Goal: Communication & Community: Answer question/provide support

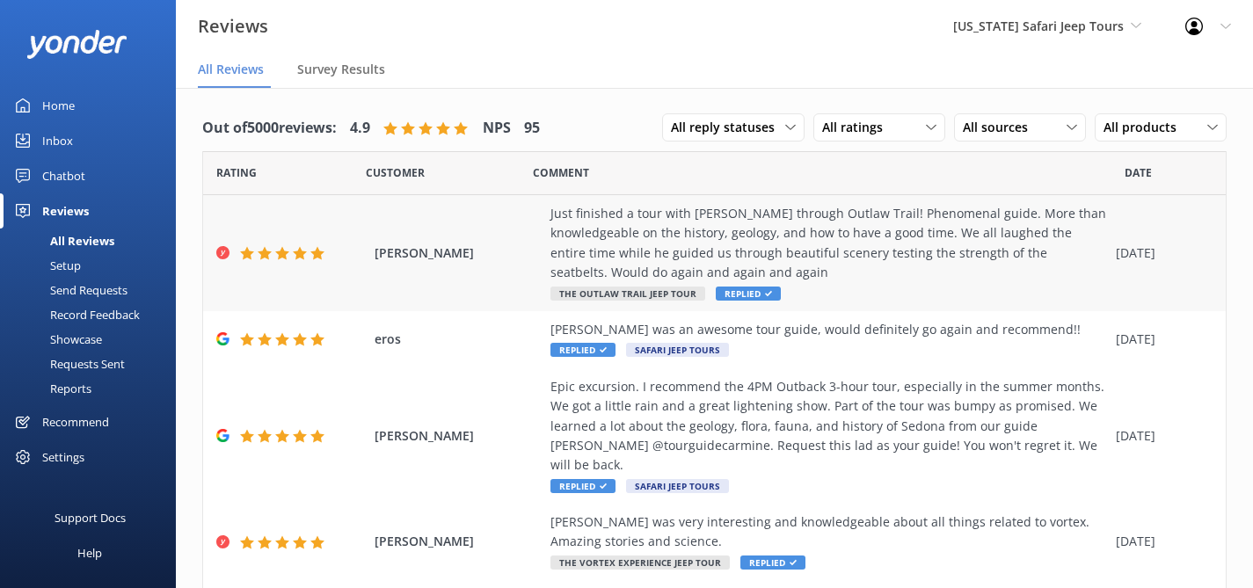
scroll to position [19, 0]
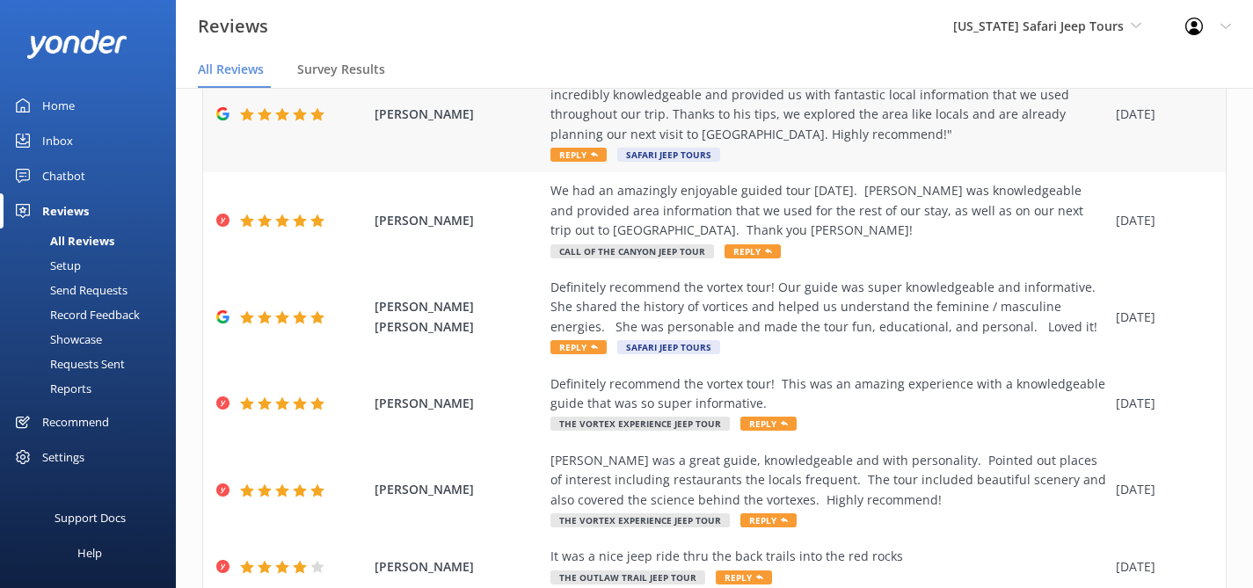
scroll to position [491, 0]
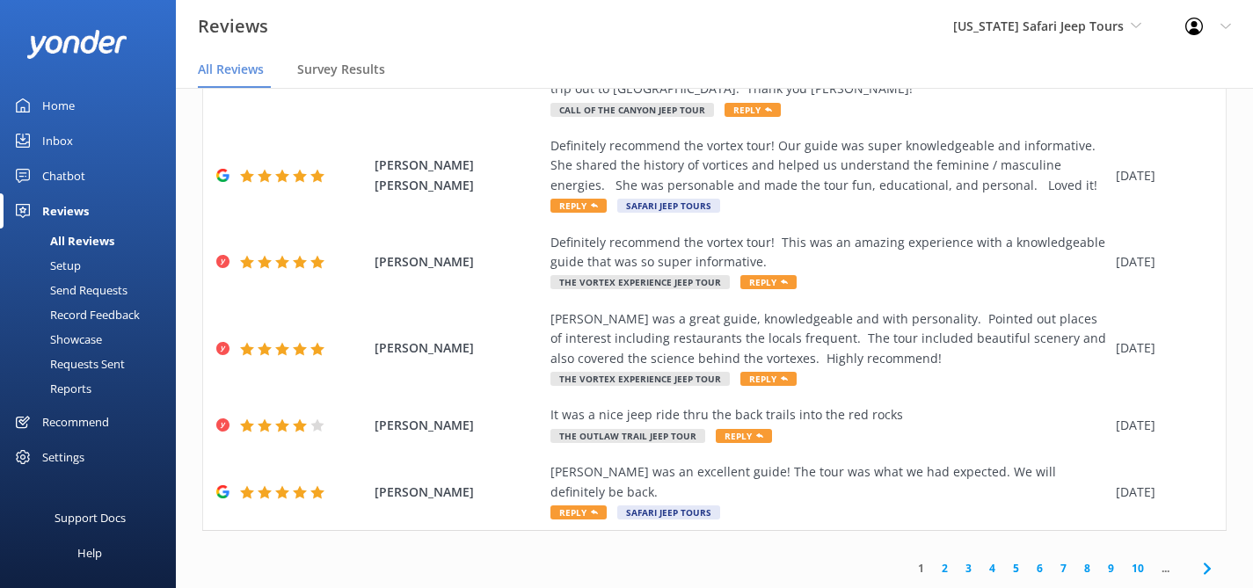
click at [935, 560] on link "2" at bounding box center [945, 568] width 24 height 17
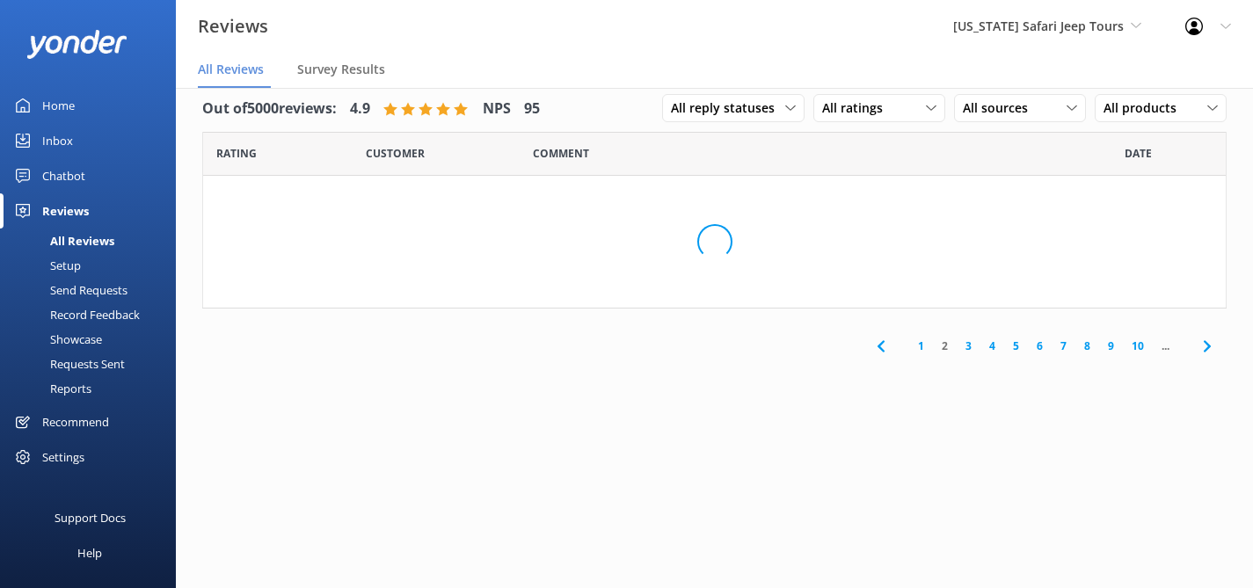
scroll to position [35, 0]
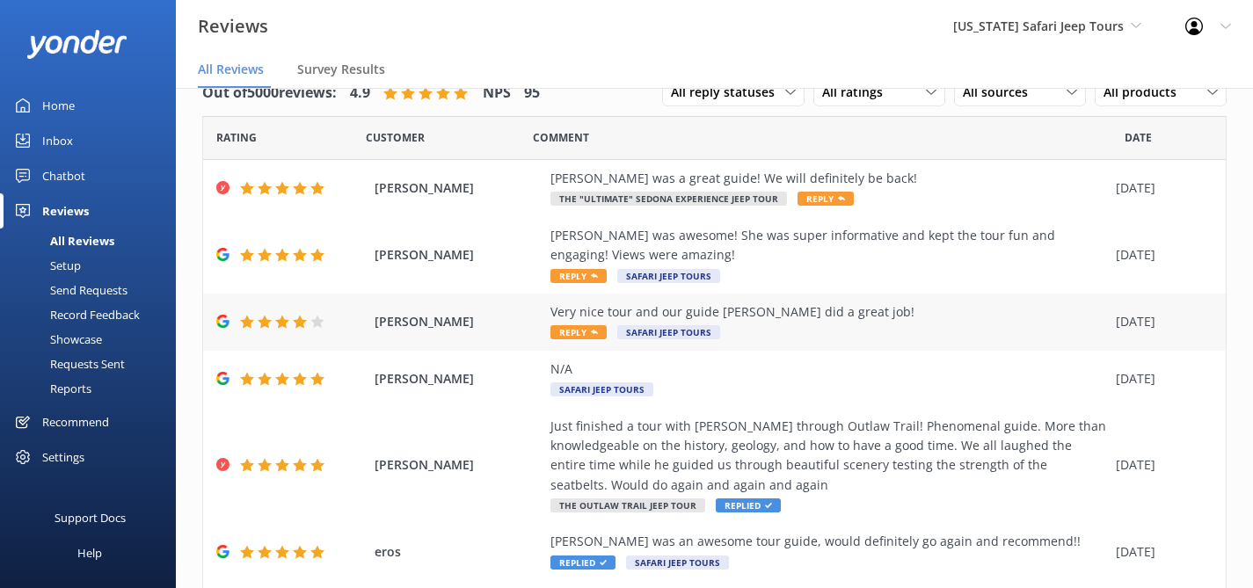
click at [913, 323] on div "Very nice tour and our guide [PERSON_NAME] did a great job! Reply Safari Jeep T…" at bounding box center [828, 322] width 557 height 40
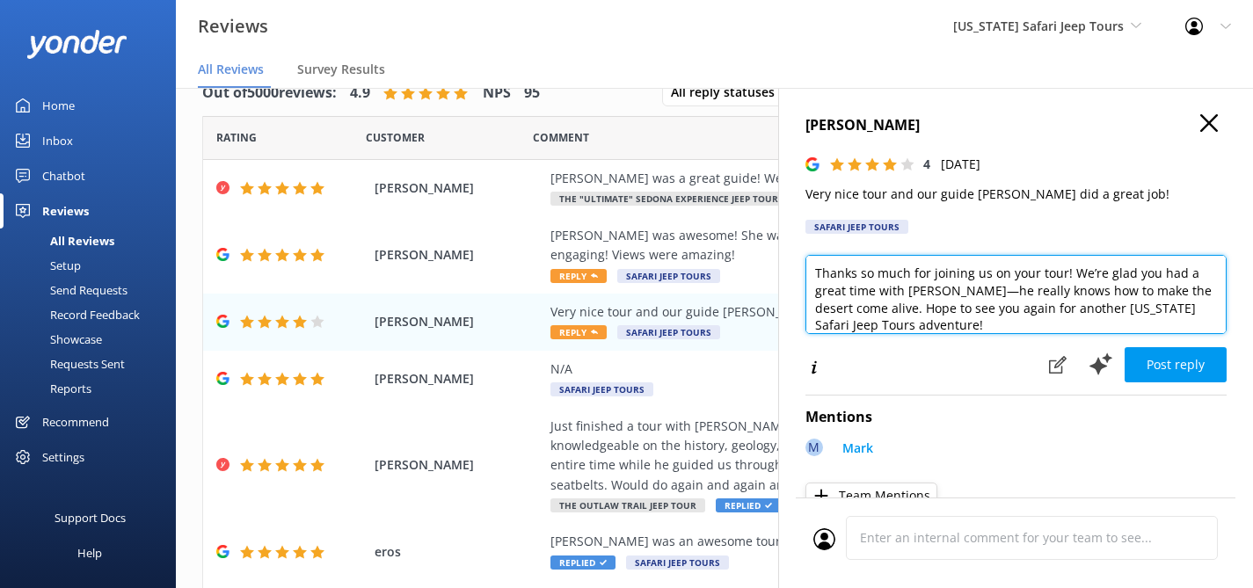
click at [929, 324] on textarea "Thanks so much for joining us on your tour! We’re glad you had a great time wit…" at bounding box center [1015, 294] width 421 height 79
type textarea "Thanks so much for joining us on your tour! We’re glad you had a great time wit…"
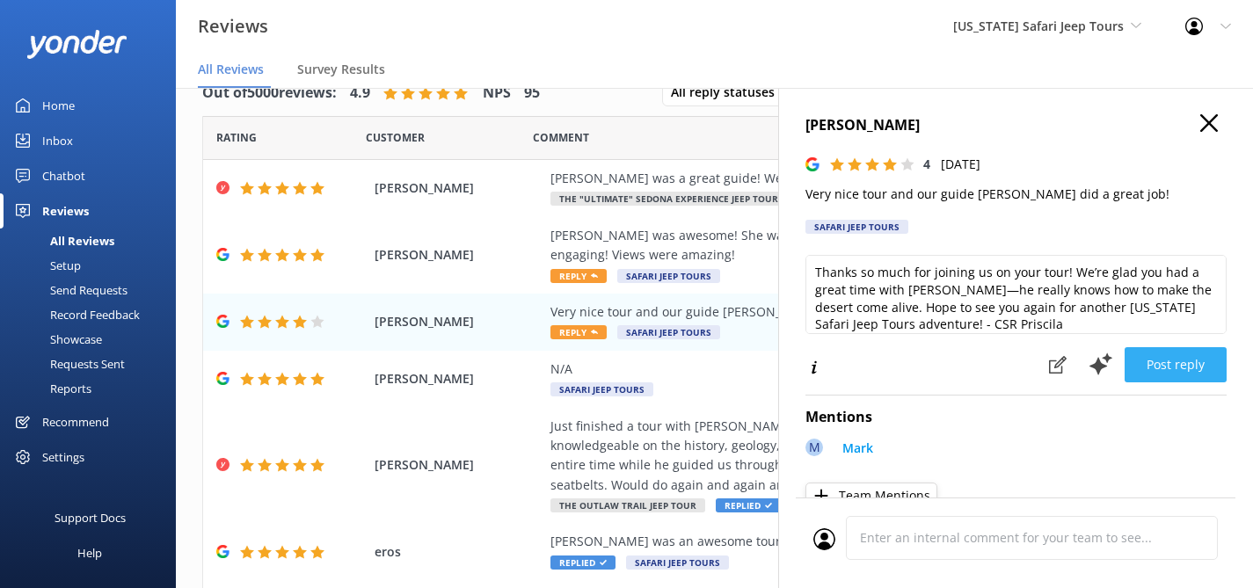
click at [1174, 353] on button "Post reply" at bounding box center [1175, 364] width 102 height 35
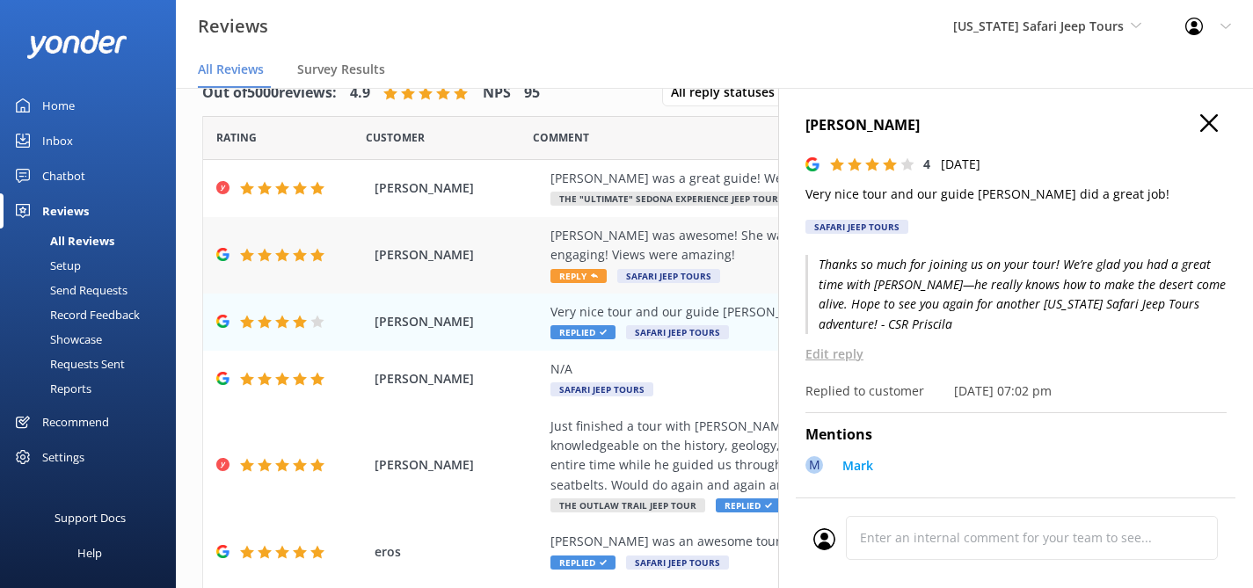
click at [748, 264] on div "[PERSON_NAME] was awesome! She was super informative and kept the tour fun and …" at bounding box center [828, 255] width 557 height 59
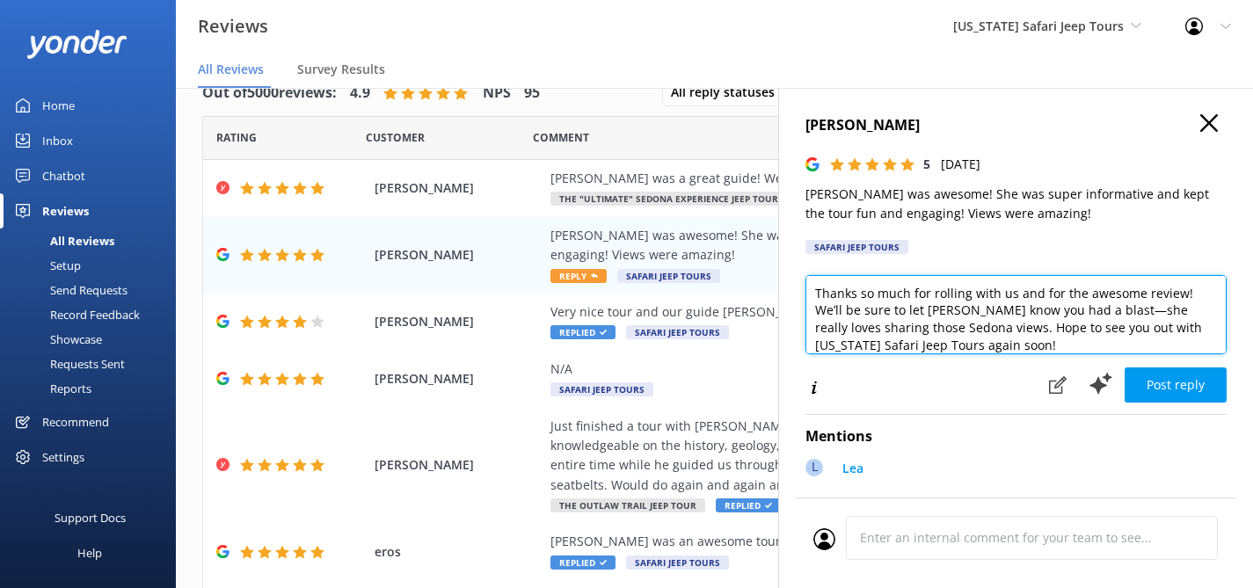
click at [1015, 349] on textarea "Thanks so much for rolling with us and for the awesome review! We’ll be sure to…" at bounding box center [1015, 314] width 421 height 79
type textarea "Thanks so much for rolling with us and for the awesome review! We’ll be sure to…"
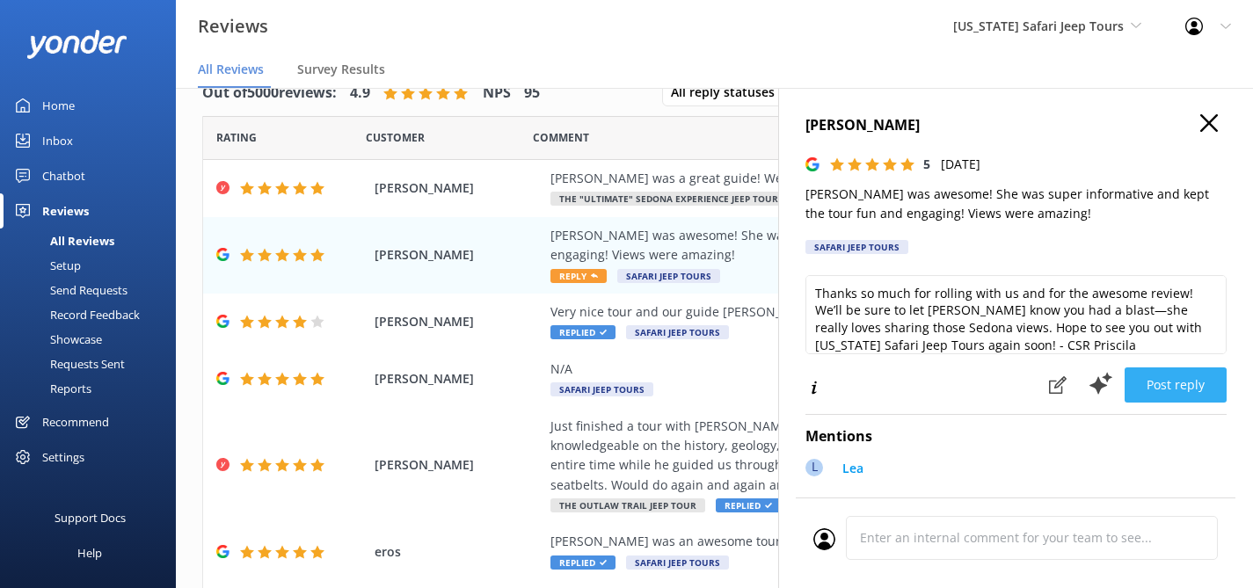
click at [1162, 391] on button "Post reply" at bounding box center [1175, 385] width 102 height 35
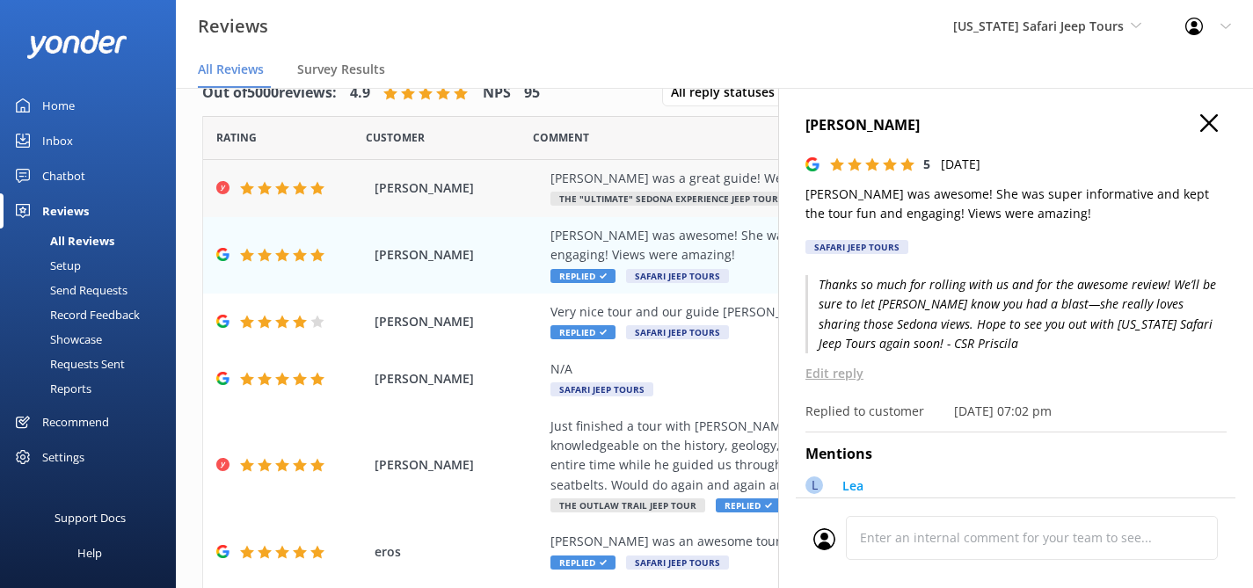
click at [747, 176] on div "[PERSON_NAME] was a great guide! We will definitely be back!" at bounding box center [828, 178] width 557 height 19
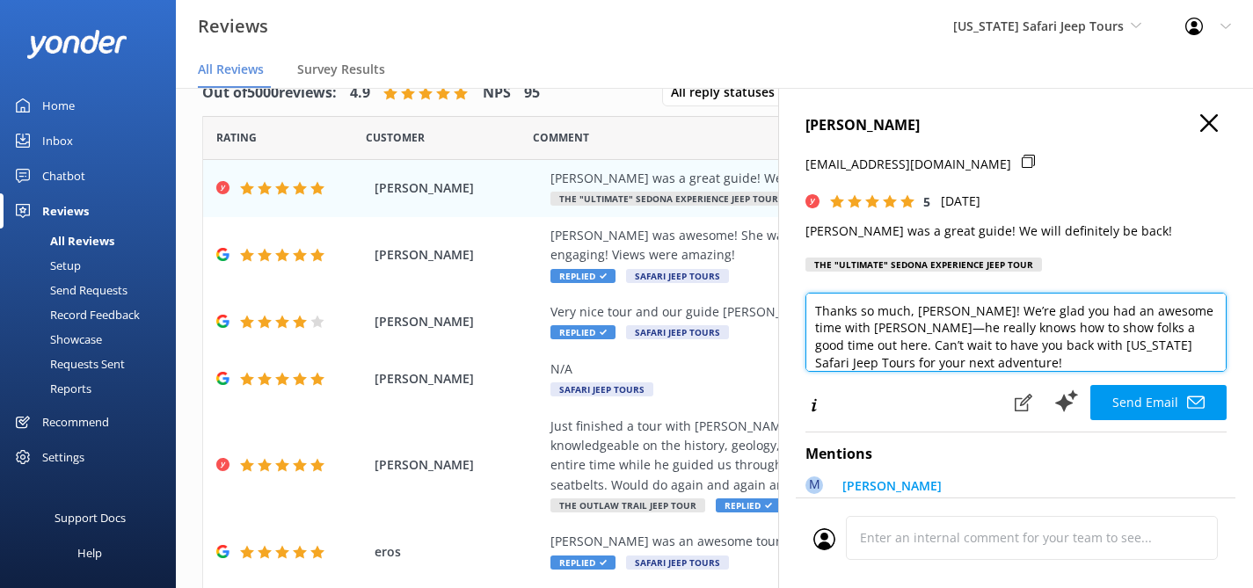
click at [990, 372] on textarea "Thanks so much, [PERSON_NAME]! We’re glad you had an awesome time with [PERSON_…" at bounding box center [1015, 332] width 421 height 79
type textarea "Thanks so much, [PERSON_NAME]! We’re glad you had an awesome time with [PERSON_…"
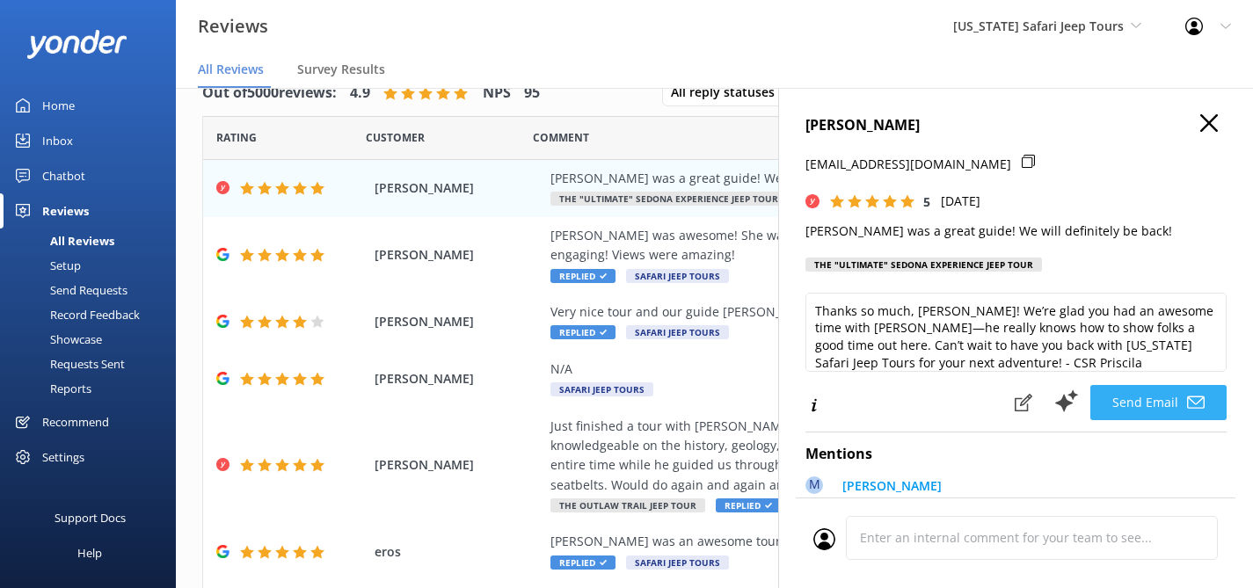
click at [1148, 418] on button "Send Email" at bounding box center [1158, 402] width 136 height 35
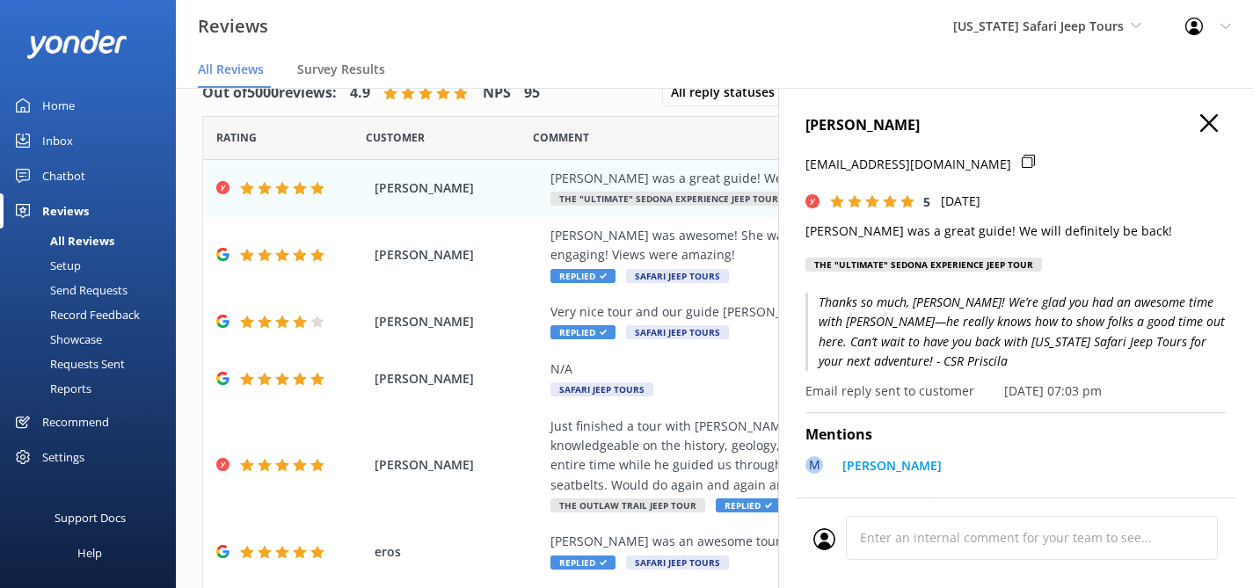
click at [1200, 124] on icon "button" at bounding box center [1209, 123] width 18 height 18
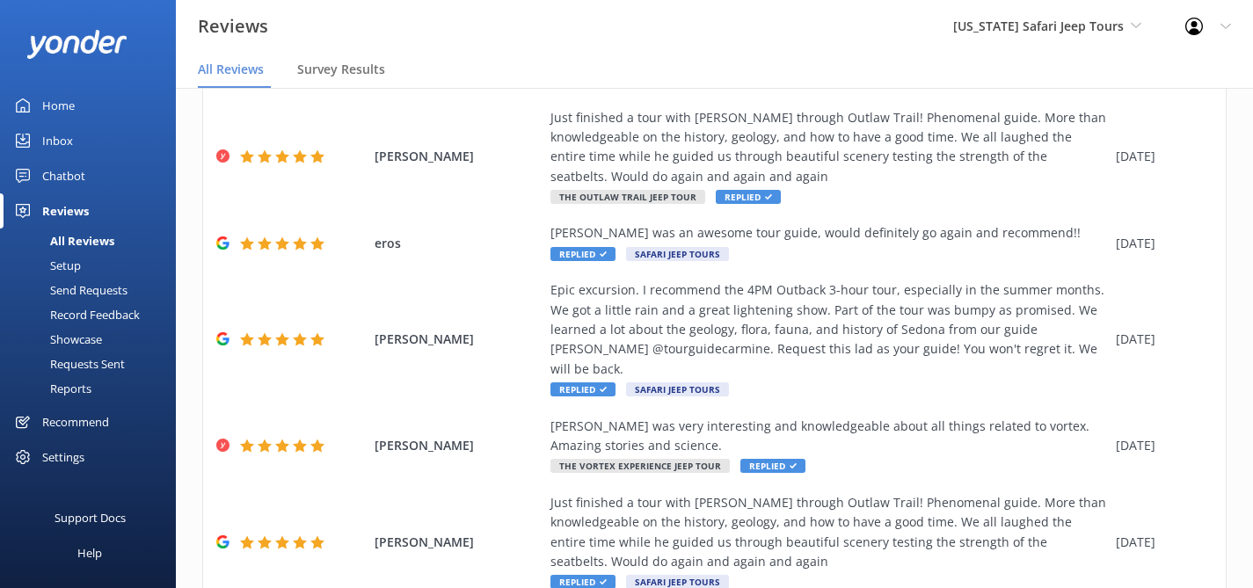
scroll to position [491, 0]
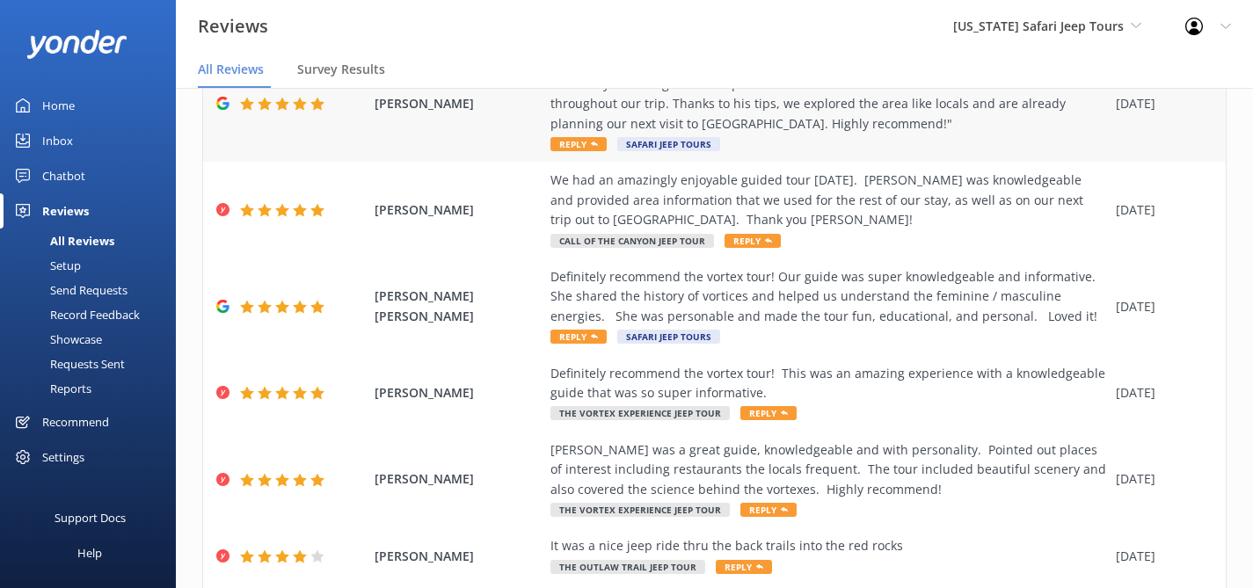
scroll to position [491, 0]
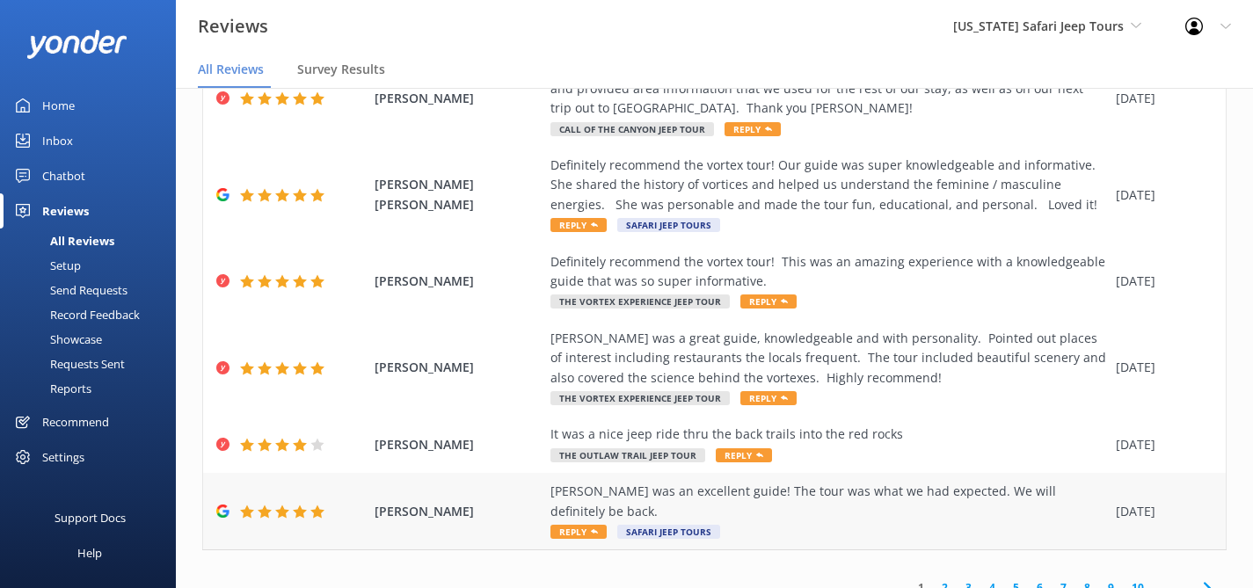
click at [862, 510] on div "[PERSON_NAME] was an excellent guide! The tour was what we had expected. We wil…" at bounding box center [828, 511] width 557 height 59
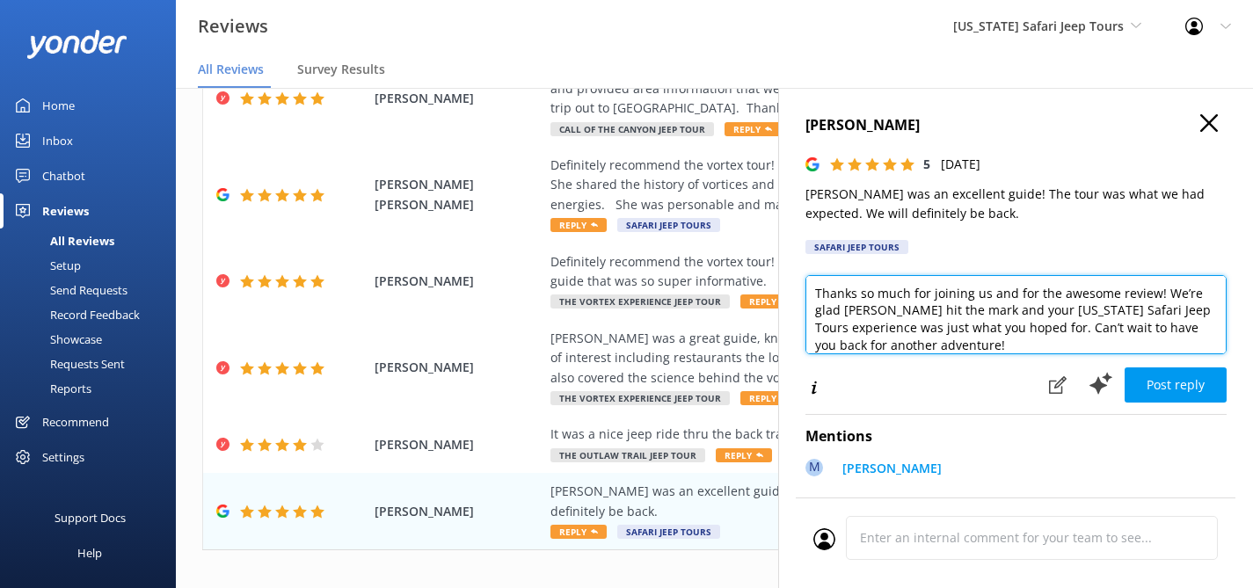
click at [1016, 348] on textarea "Thanks so much for joining us and for the awesome review! We’re glad [PERSON_NA…" at bounding box center [1015, 314] width 421 height 79
type textarea "Thanks so much for joining us and for the awesome review! We’re glad [PERSON_NA…"
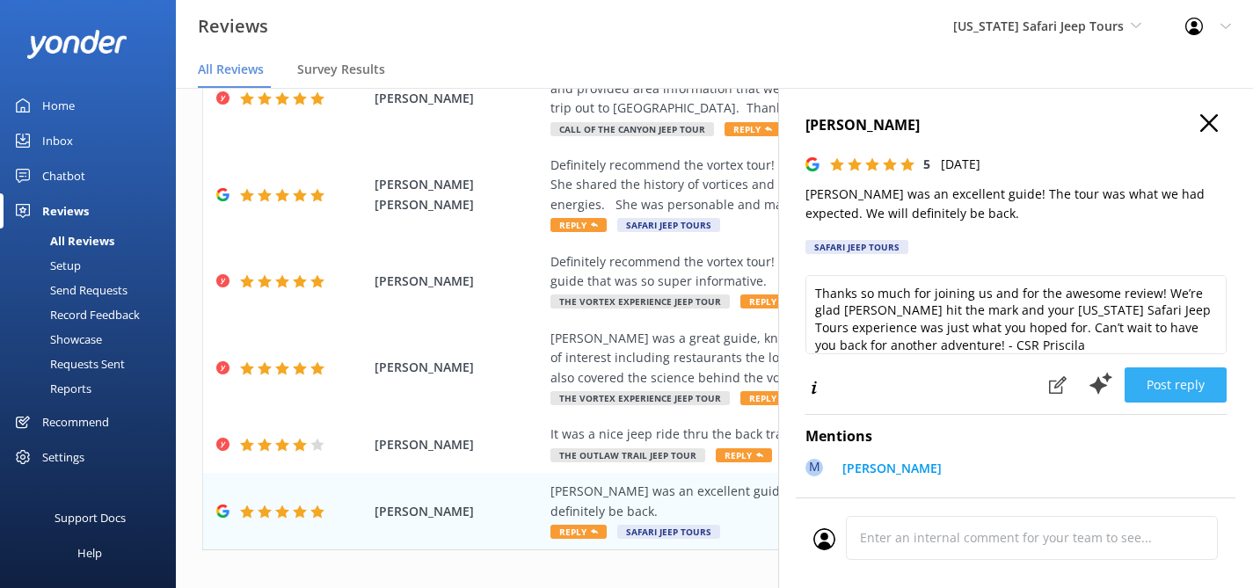
click at [1135, 382] on button "Post reply" at bounding box center [1175, 385] width 102 height 35
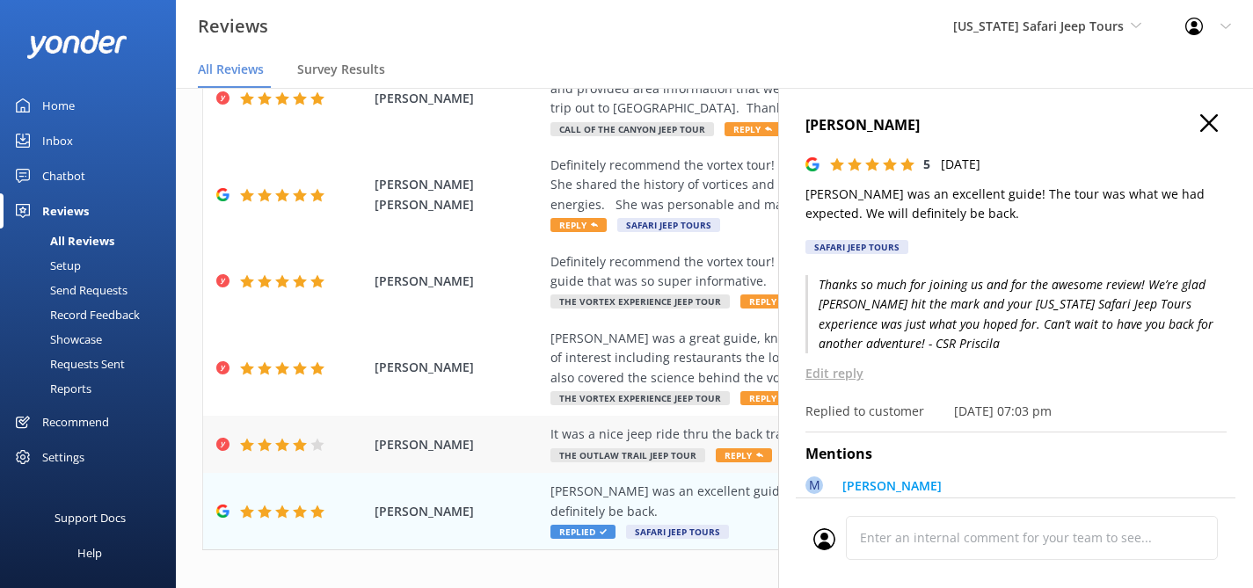
click at [724, 421] on div "[PERSON_NAME] It was a nice jeep ride thru the back trails into the red rocks T…" at bounding box center [714, 444] width 1023 height 57
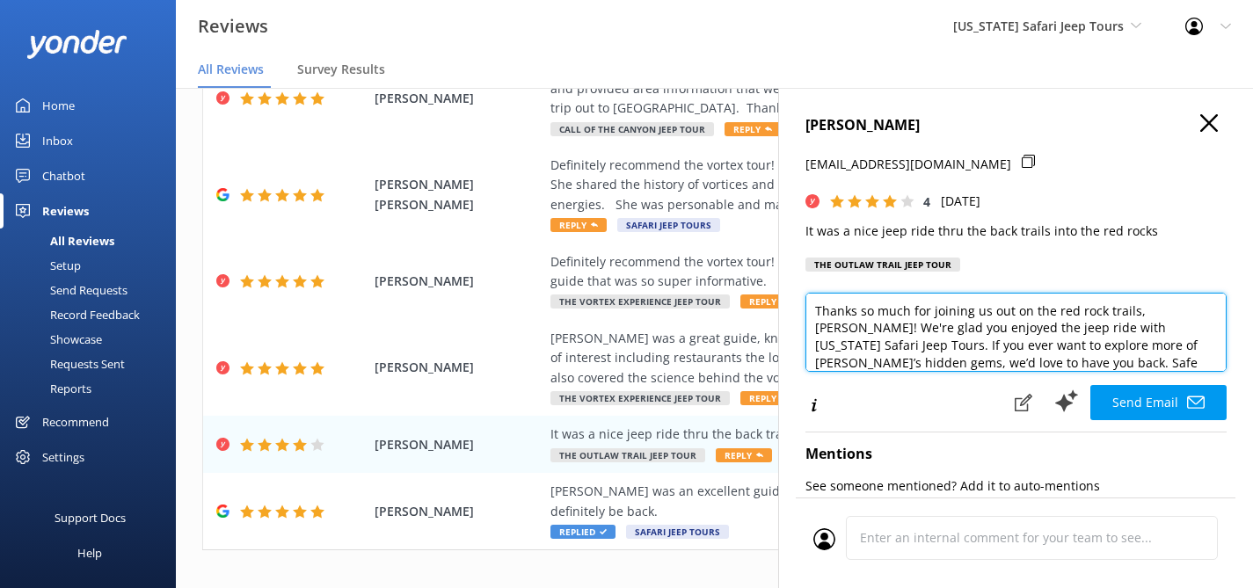
click at [1095, 372] on textarea "Thanks so much for joining us out on the red rock trails, [PERSON_NAME]! We're …" at bounding box center [1015, 332] width 421 height 79
type textarea "Thanks so much for joining us out on the red rock trails, [PERSON_NAME]! We're …"
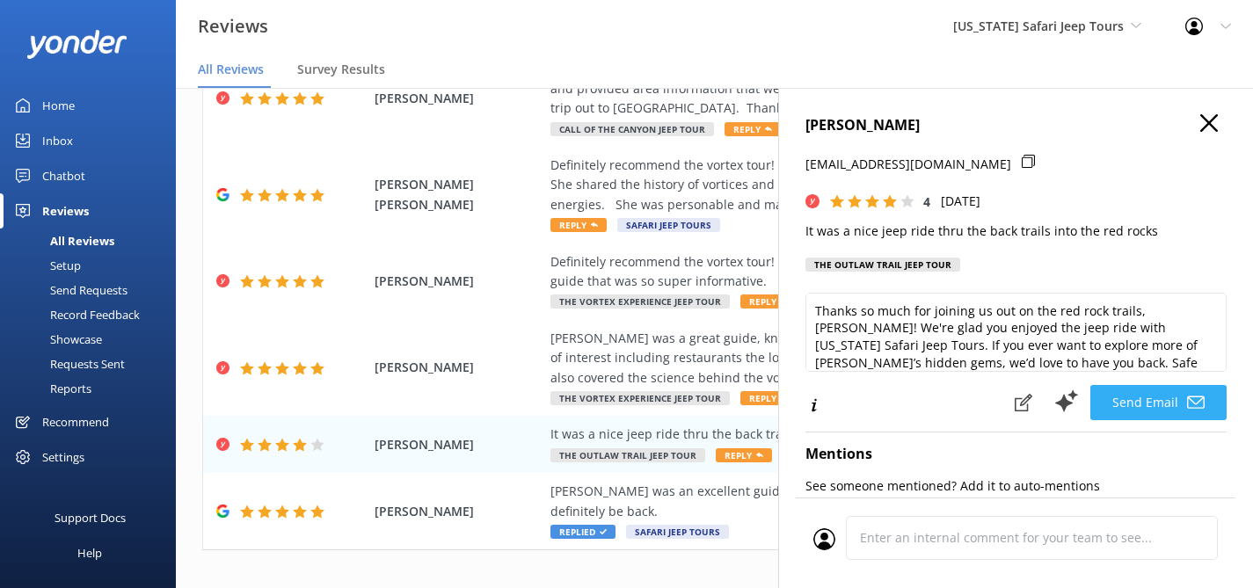
click at [1124, 418] on button "Send Email" at bounding box center [1158, 402] width 136 height 35
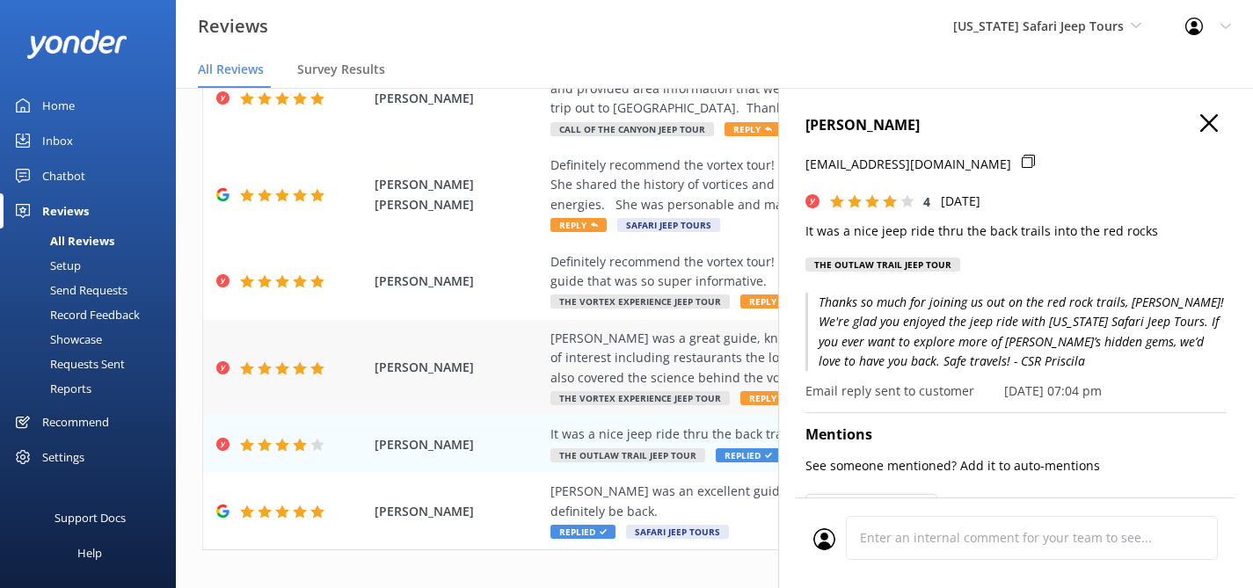
click at [622, 354] on div "[PERSON_NAME] was a great guide, knowledgeable and with personality. Pointed ou…" at bounding box center [828, 358] width 557 height 59
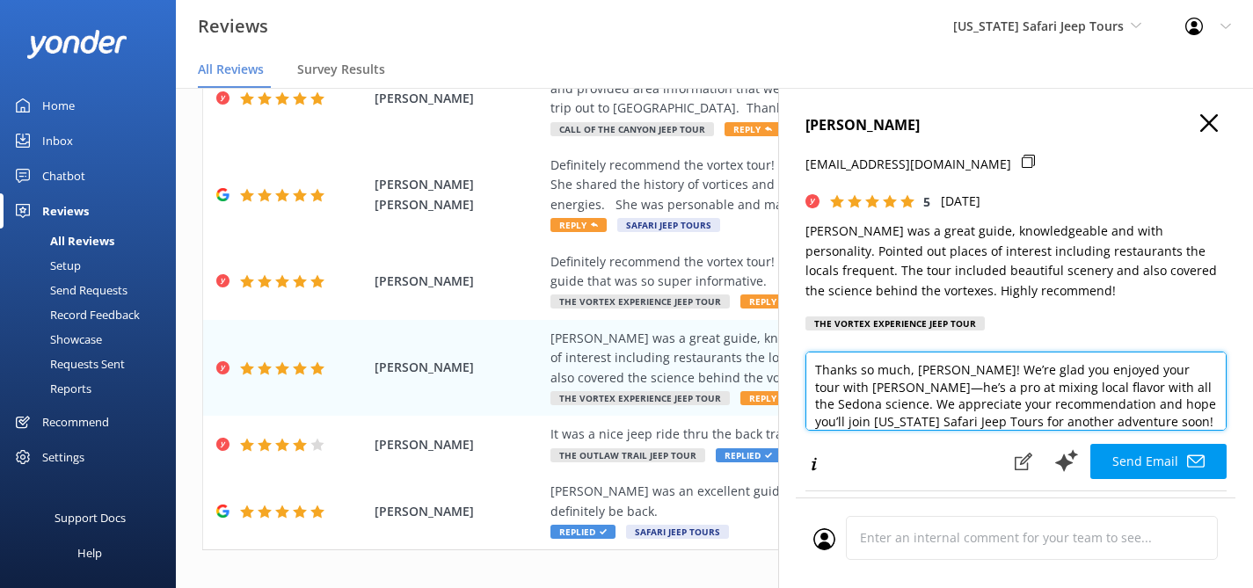
click at [1135, 431] on textarea "Thanks so much, [PERSON_NAME]! We’re glad you enjoyed your tour with [PERSON_NA…" at bounding box center [1015, 391] width 421 height 79
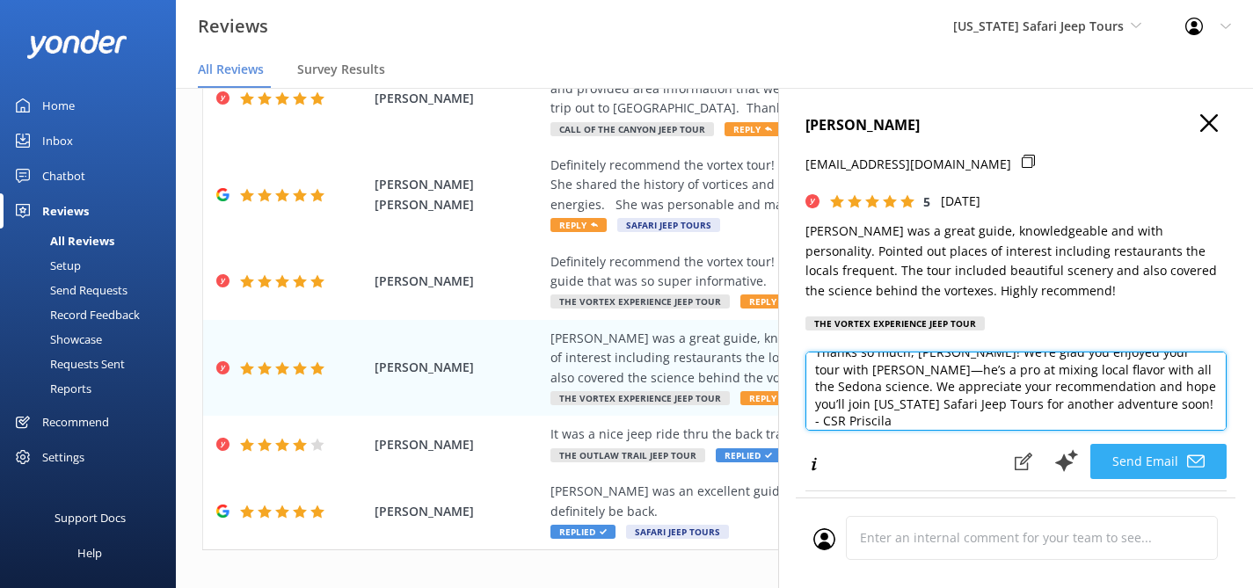
type textarea "Thanks so much, [PERSON_NAME]! We’re glad you enjoyed your tour with [PERSON_NA…"
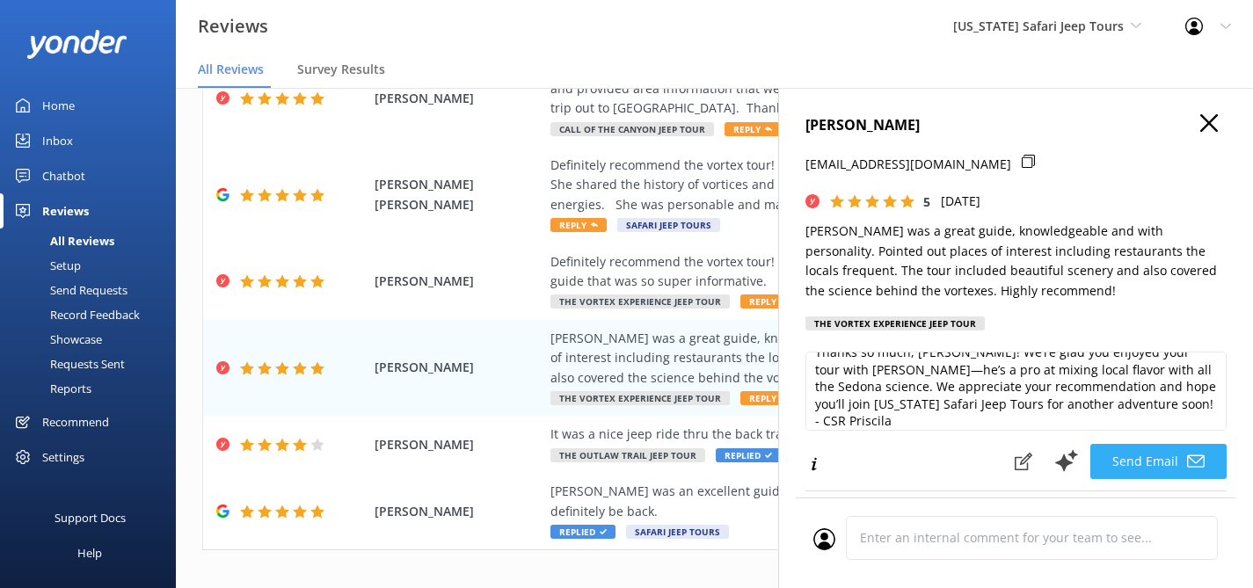
click at [1143, 478] on button "Send Email" at bounding box center [1158, 461] width 136 height 35
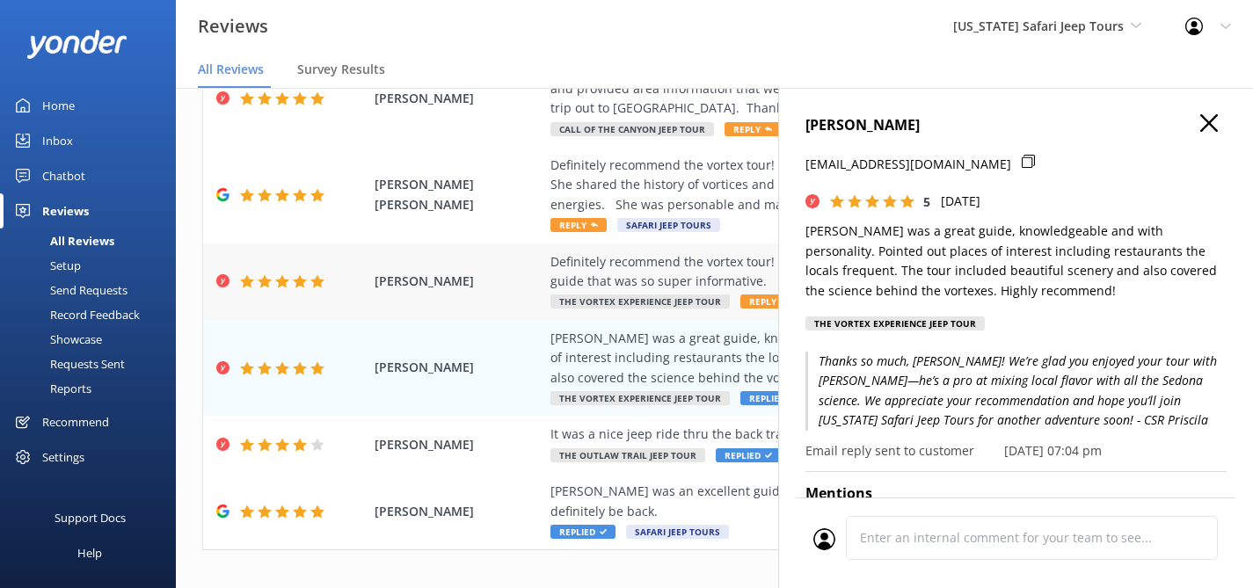
click at [739, 274] on div "Definitely recommend the vortex tour! This was an amazing experience with a kno…" at bounding box center [828, 272] width 557 height 40
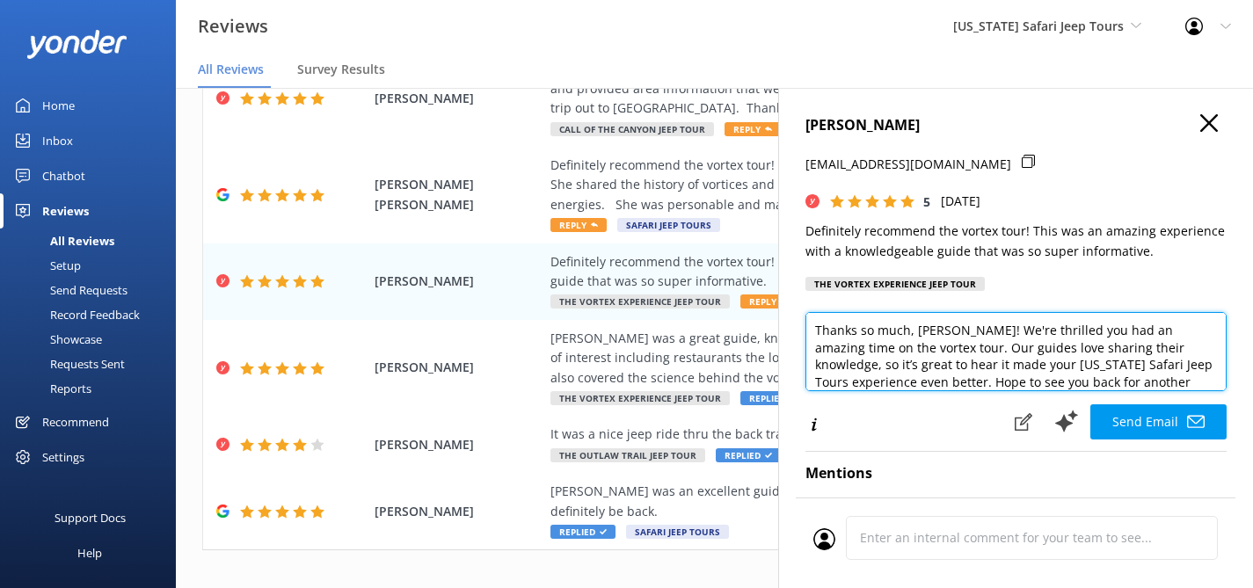
click at [1155, 385] on textarea "Thanks so much, [PERSON_NAME]! We're thrilled you had an amazing time on the vo…" at bounding box center [1015, 351] width 421 height 79
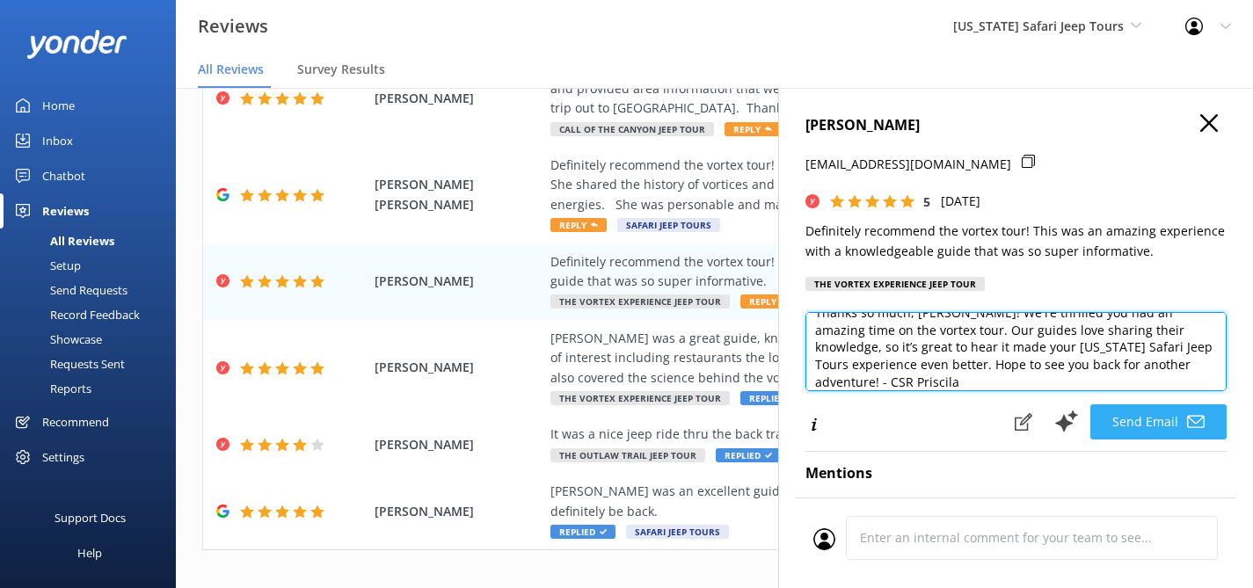
type textarea "Thanks so much, [PERSON_NAME]! We're thrilled you had an amazing time on the vo…"
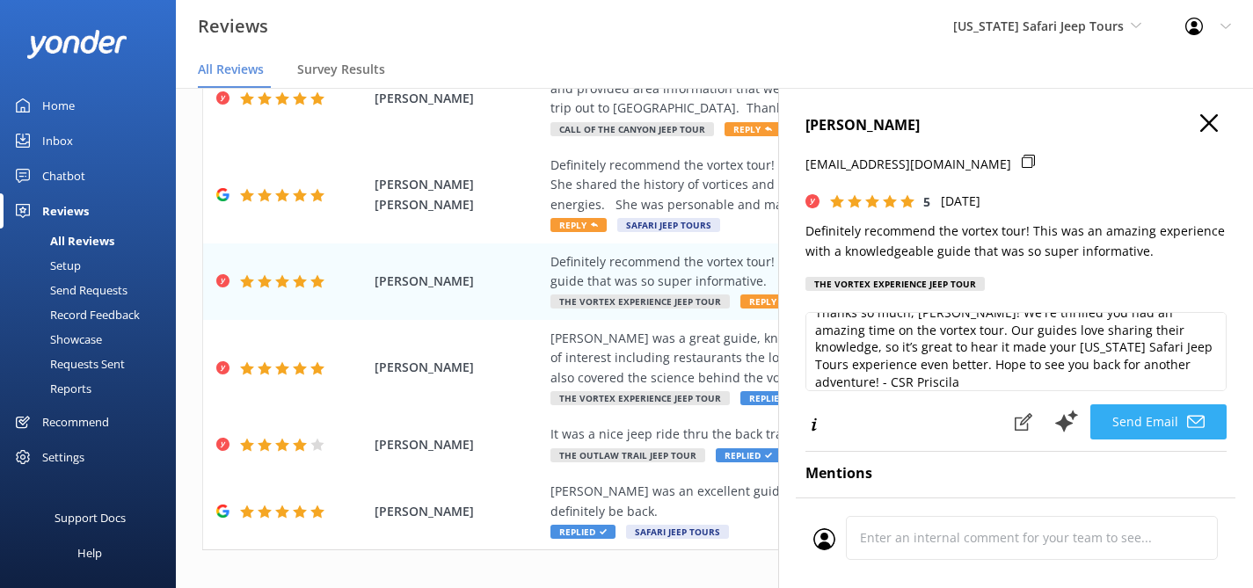
click at [1109, 431] on button "Send Email" at bounding box center [1158, 421] width 136 height 35
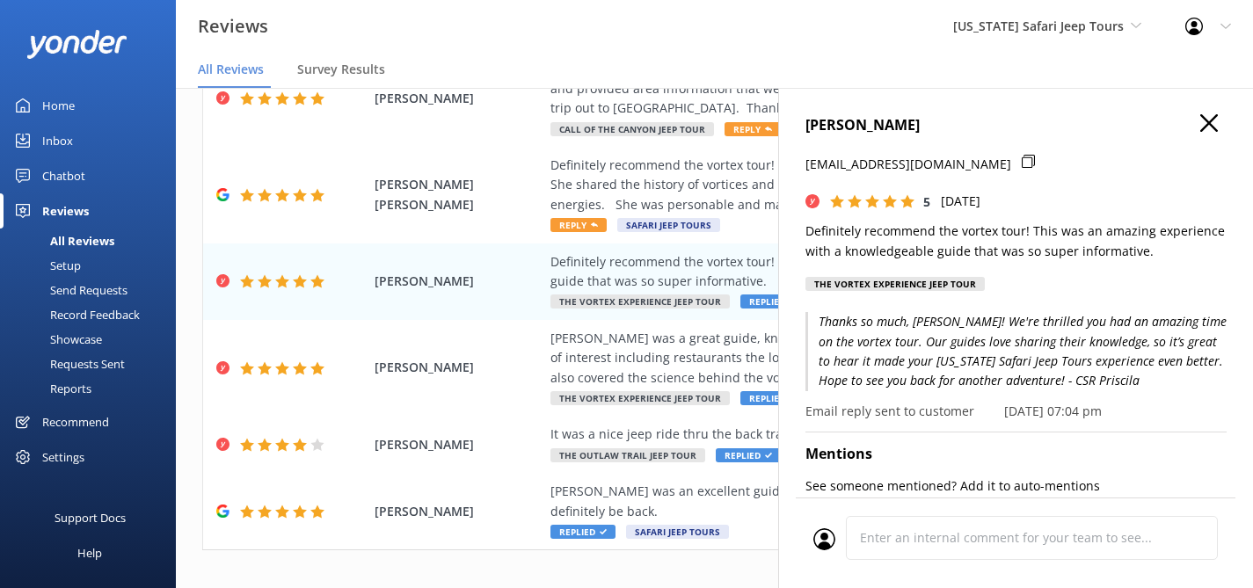
click at [1200, 117] on icon "button" at bounding box center [1209, 123] width 18 height 18
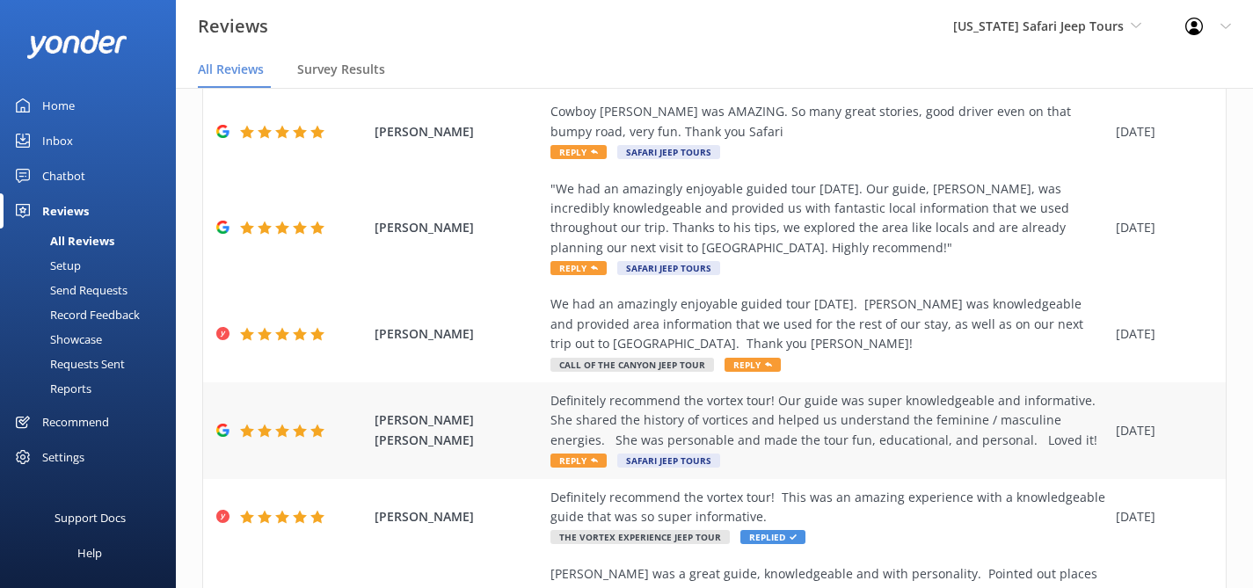
scroll to position [287, 0]
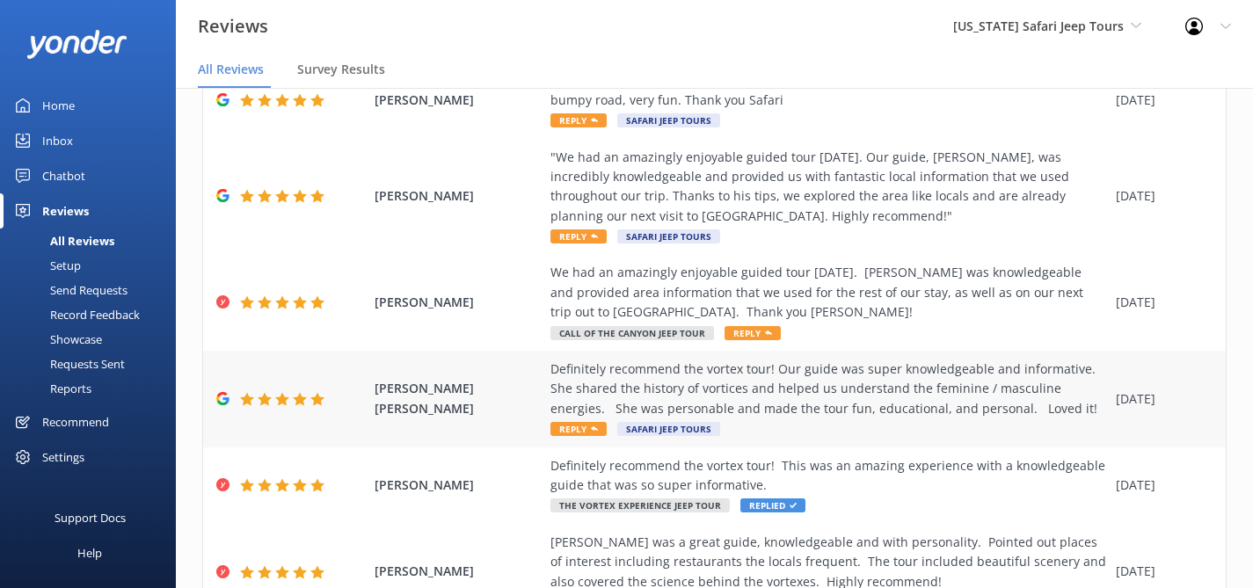
click at [946, 392] on div "Definitely recommend the vortex tour! Our guide was super knowledgeable and inf…" at bounding box center [828, 389] width 557 height 59
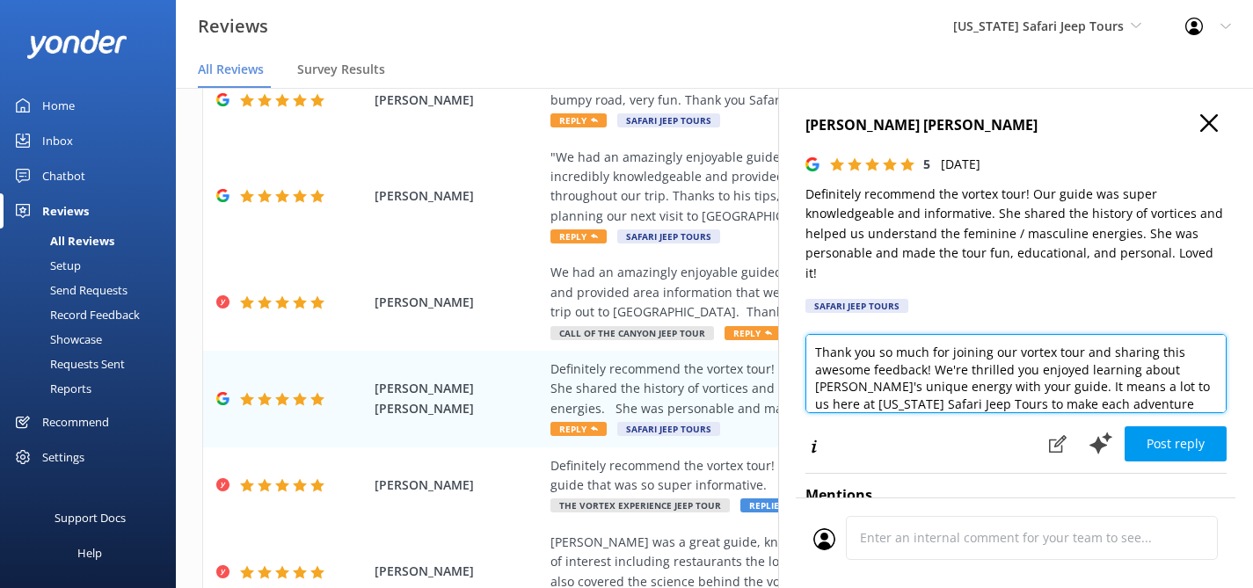
scroll to position [26, 0]
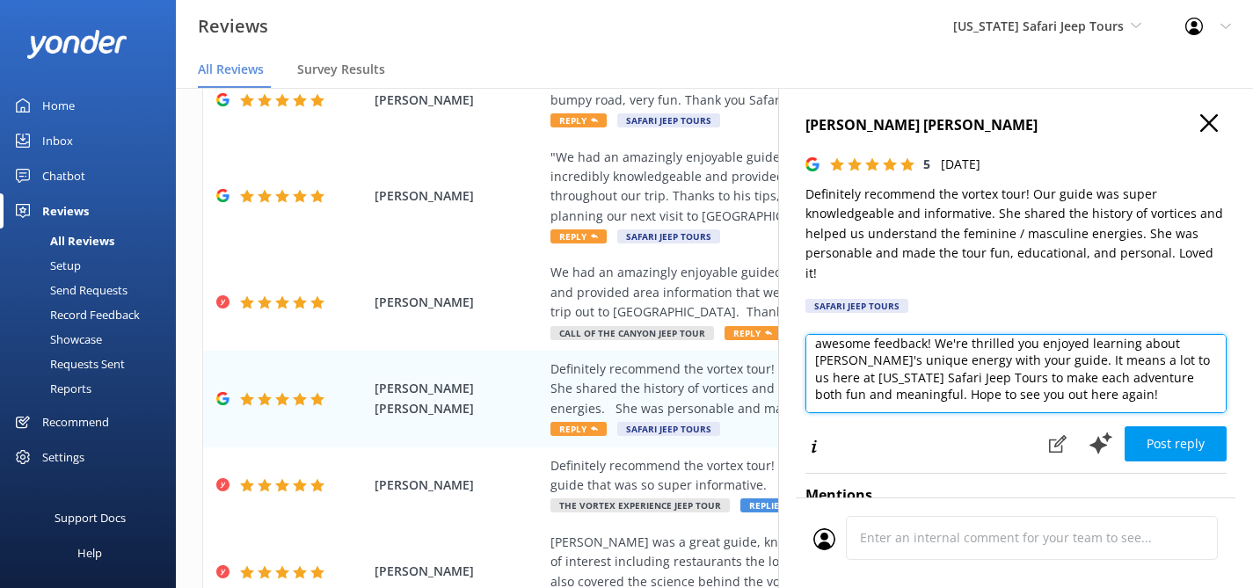
click at [1127, 379] on textarea "Thank you so much for joining our vortex tour and sharing this awesome feedback…" at bounding box center [1015, 373] width 421 height 79
type textarea "Thank you so much for joining our vortex tour and sharing this awesome feedback…"
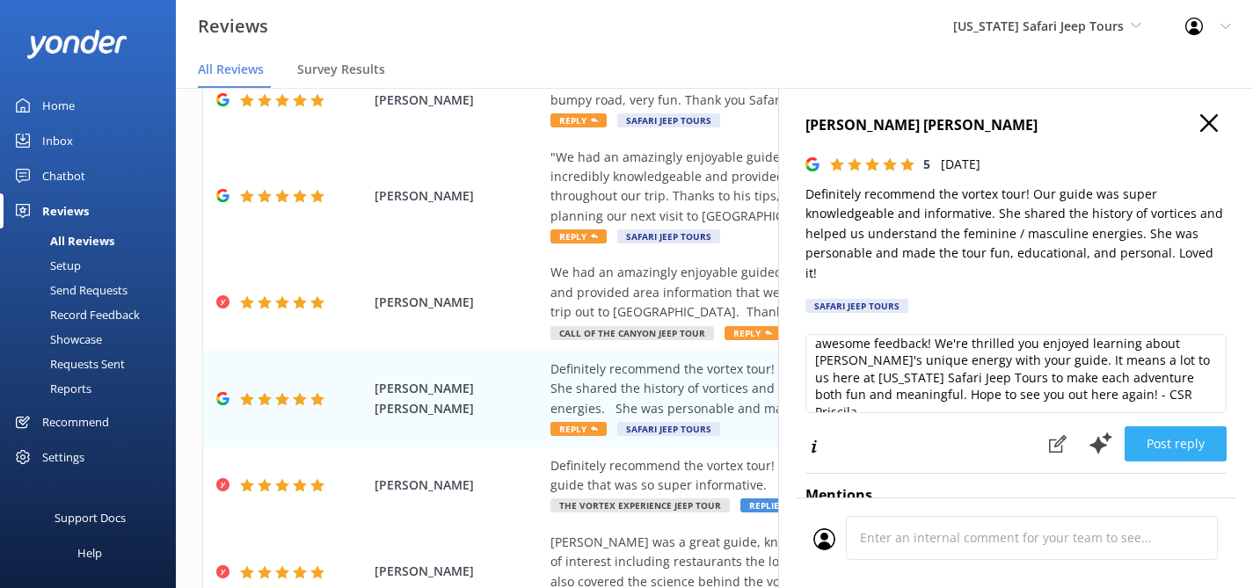
click at [1146, 426] on button "Post reply" at bounding box center [1175, 443] width 102 height 35
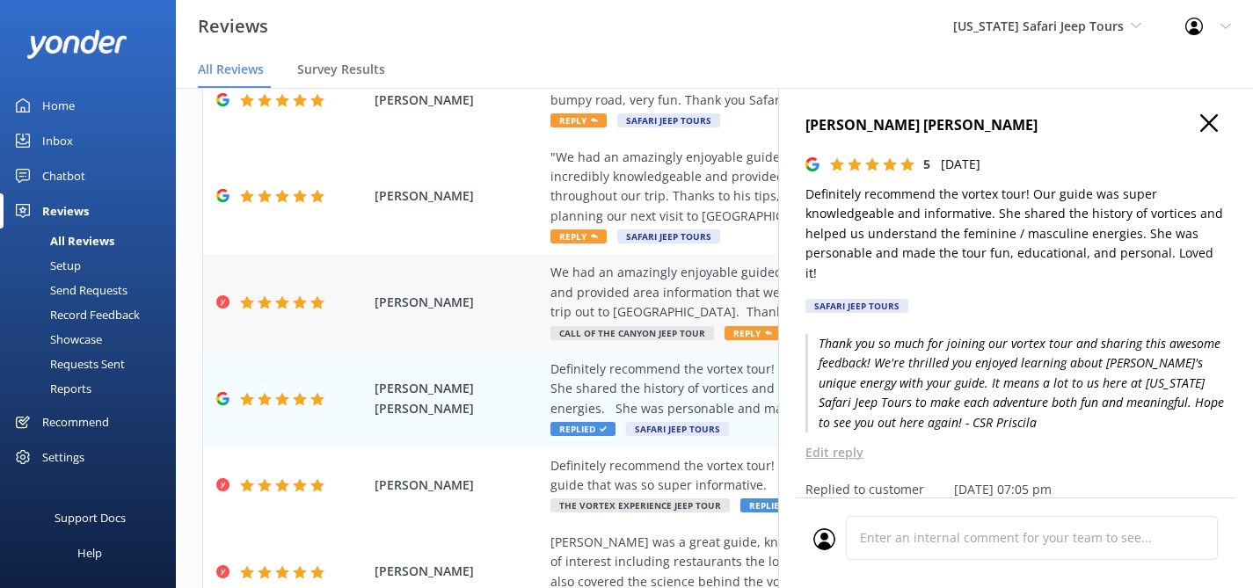
click at [729, 293] on div "We had an amazingly enjoyable guided tour [DATE]. [PERSON_NAME] was knowledgeab…" at bounding box center [828, 292] width 557 height 59
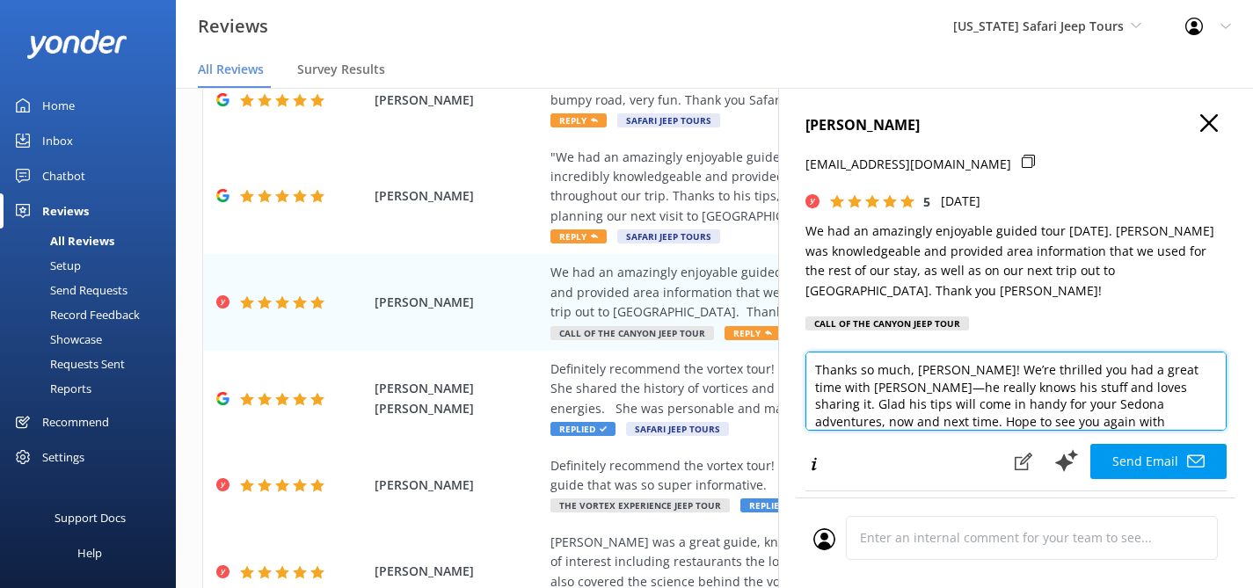
click at [1169, 431] on textarea "Thanks so much, [PERSON_NAME]! We’re thrilled you had a great time with [PERSON…" at bounding box center [1015, 391] width 421 height 79
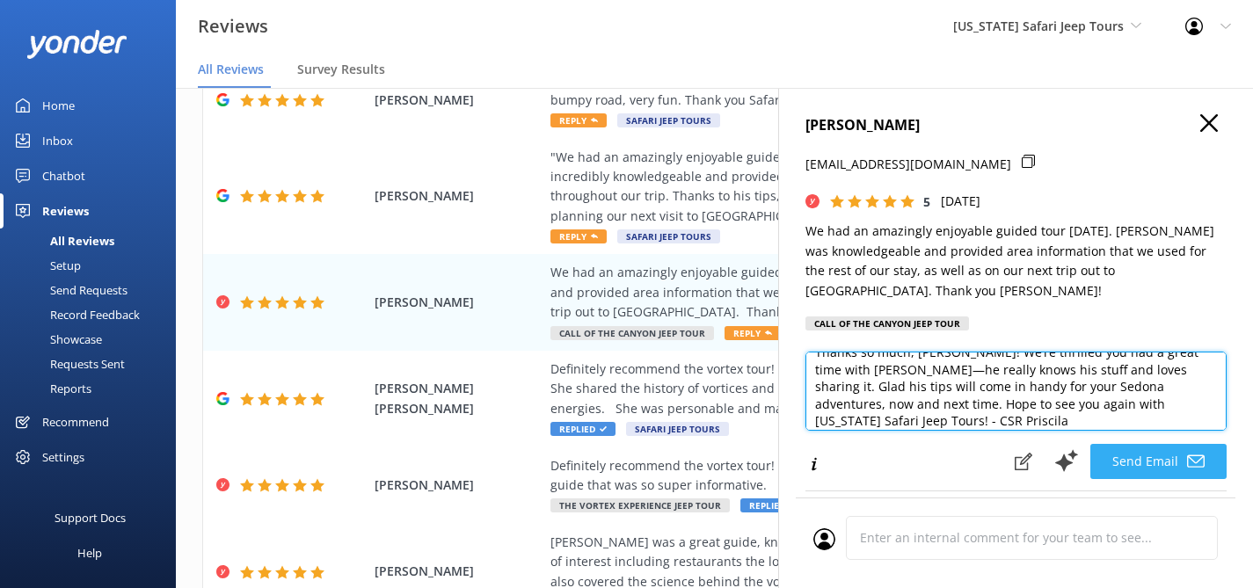
type textarea "Thanks so much, [PERSON_NAME]! We’re thrilled you had a great time with [PERSON…"
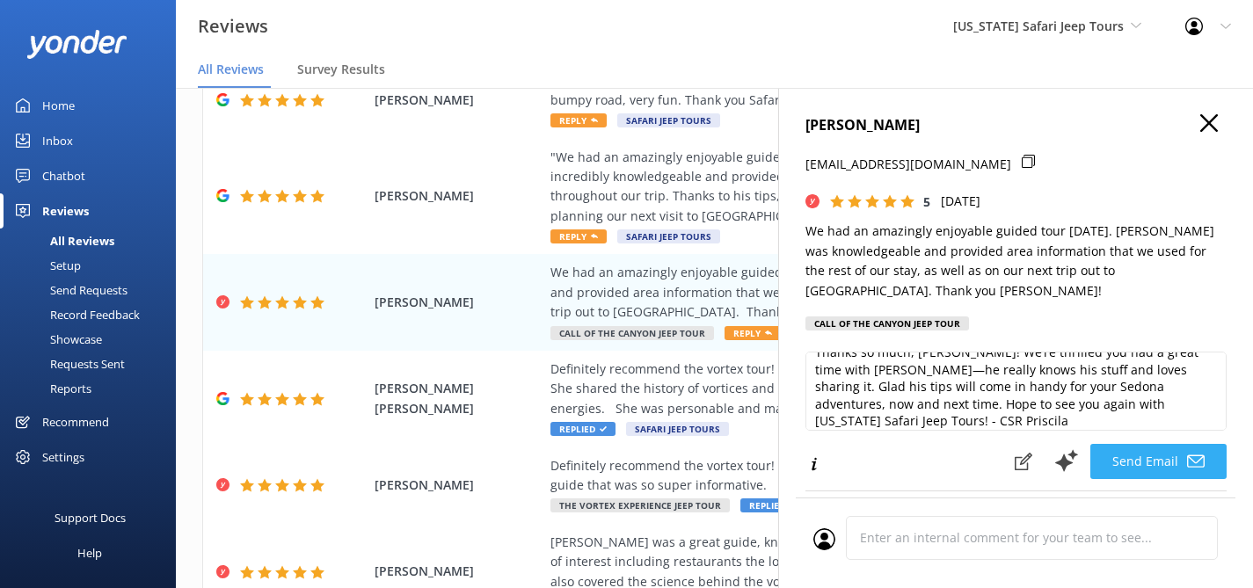
click at [1140, 475] on button "Send Email" at bounding box center [1158, 461] width 136 height 35
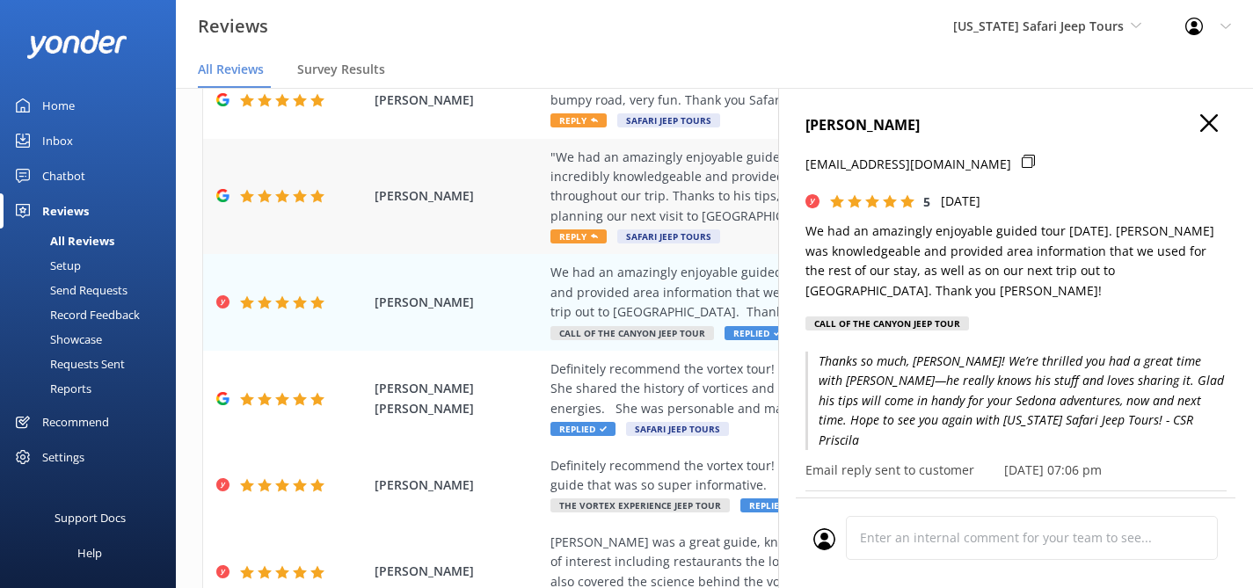
click at [708, 171] on div ""We had an amazingly enjoyable guided tour [DATE]. Our guide, [PERSON_NAME], wa…" at bounding box center [828, 187] width 557 height 79
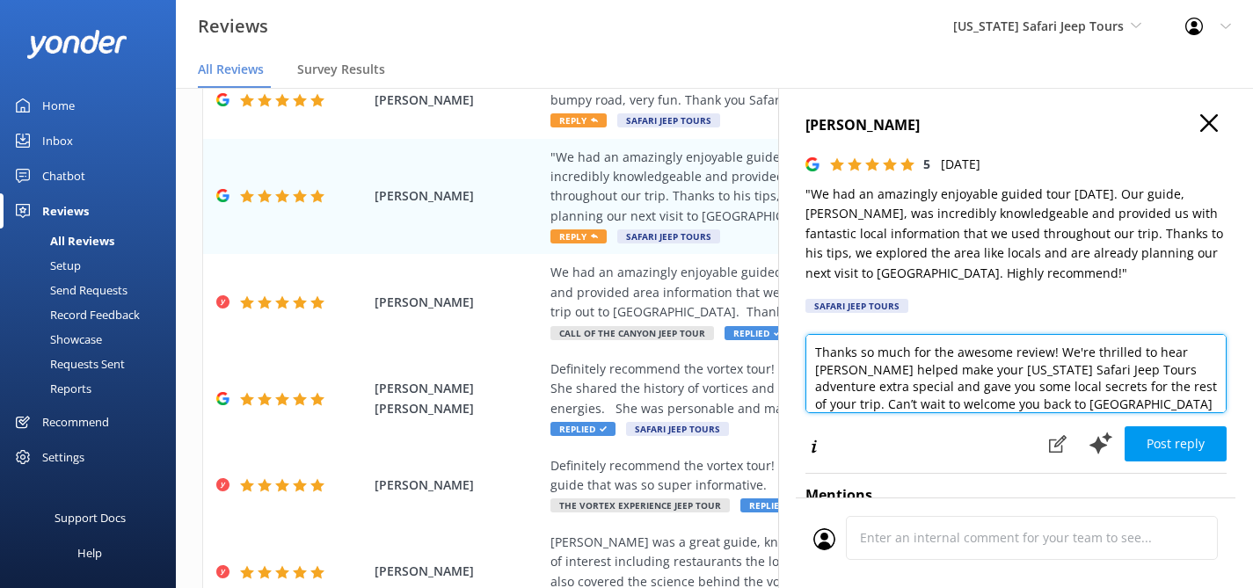
click at [1148, 404] on textarea "Thanks so much for the awesome review! We're thrilled to hear [PERSON_NAME] hel…" at bounding box center [1015, 373] width 421 height 79
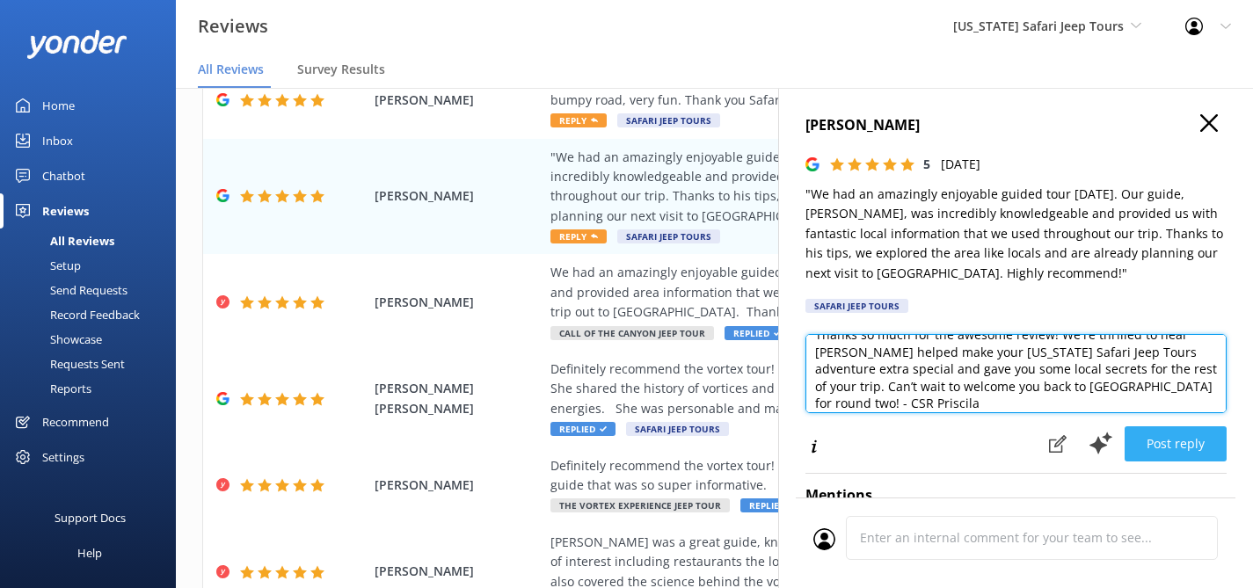
type textarea "Thanks so much for the awesome review! We're thrilled to hear [PERSON_NAME] hel…"
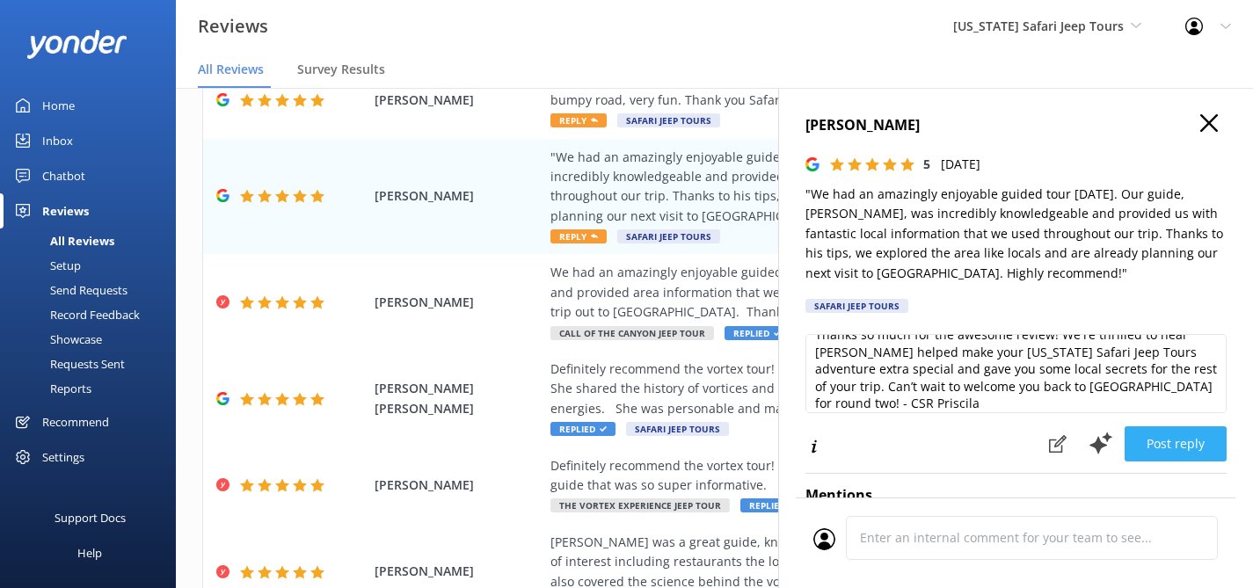
click at [1145, 443] on button "Post reply" at bounding box center [1175, 443] width 102 height 35
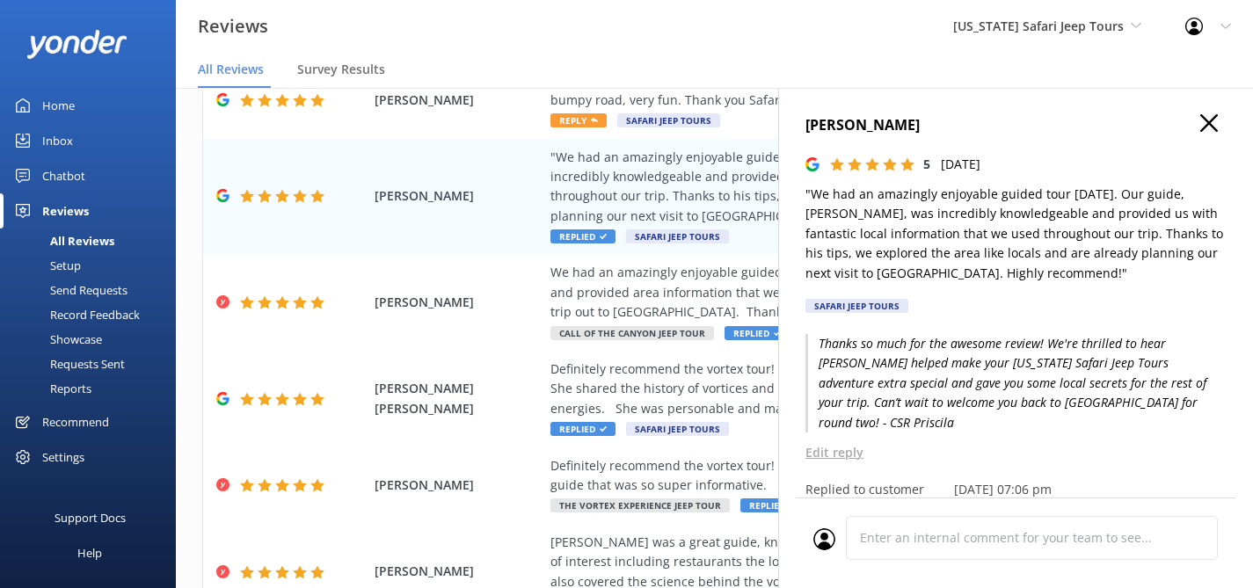
click at [1200, 127] on use "button" at bounding box center [1209, 123] width 18 height 18
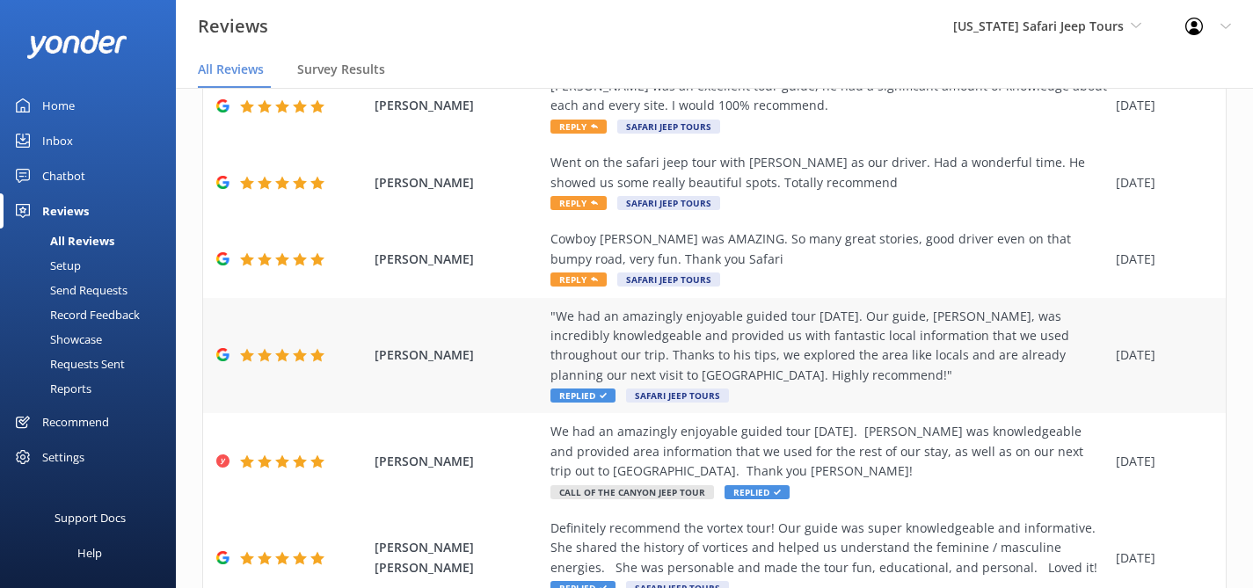
scroll to position [122, 0]
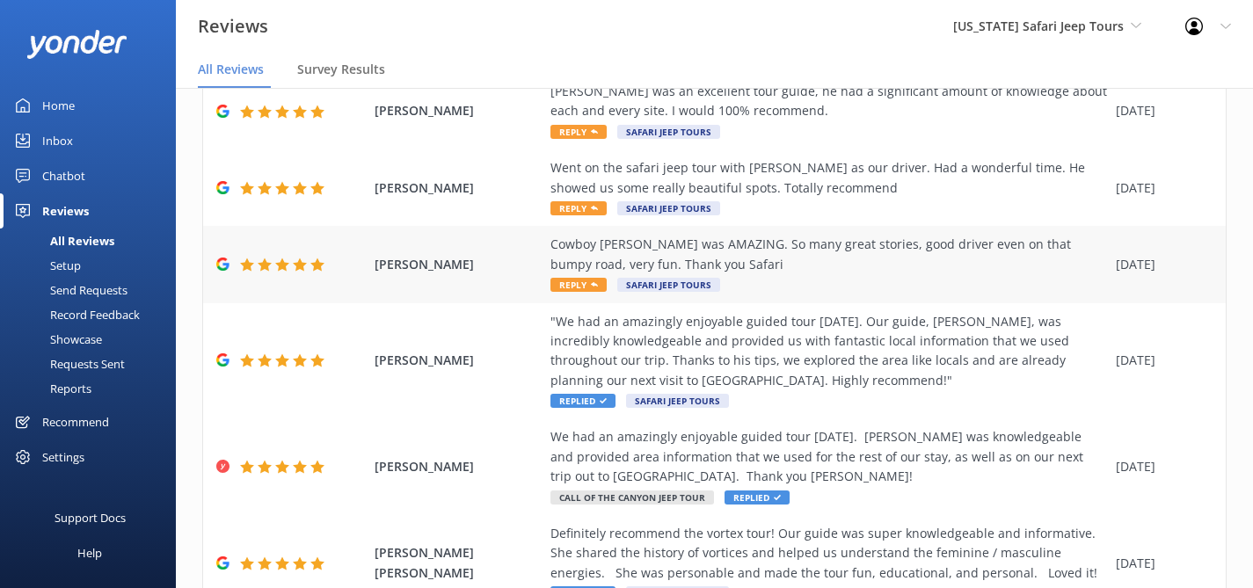
click at [972, 250] on div "Cowboy [PERSON_NAME] was AMAZING. So many great stories, good driver even on th…" at bounding box center [828, 255] width 557 height 40
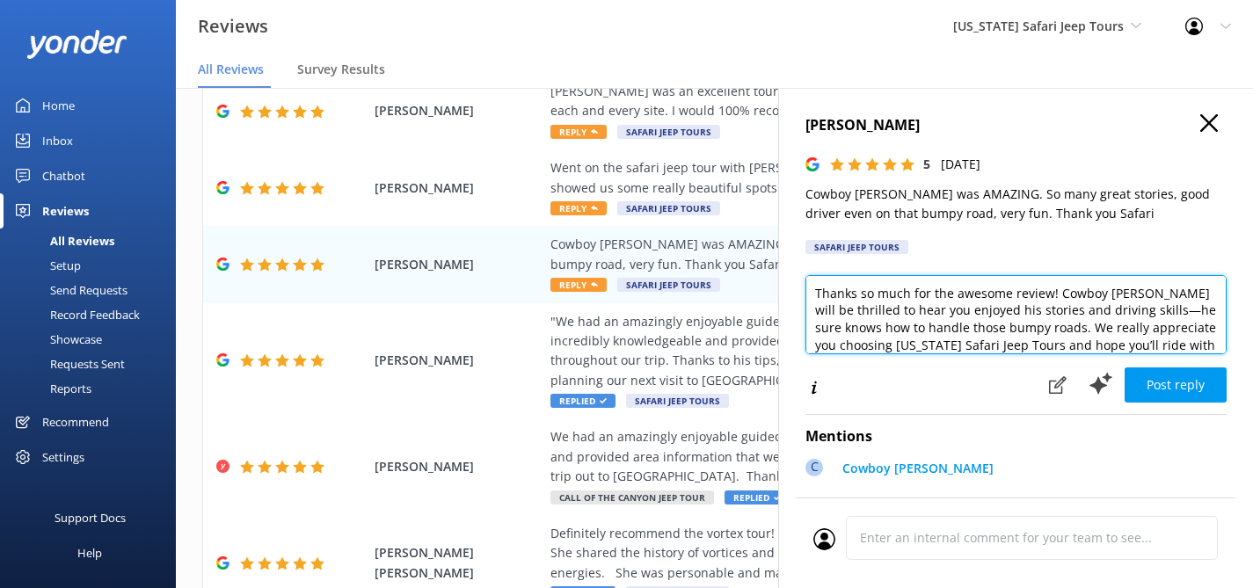
click at [1066, 338] on textarea "Thanks so much for the awesome review! Cowboy [PERSON_NAME] will be thrilled to…" at bounding box center [1015, 314] width 421 height 79
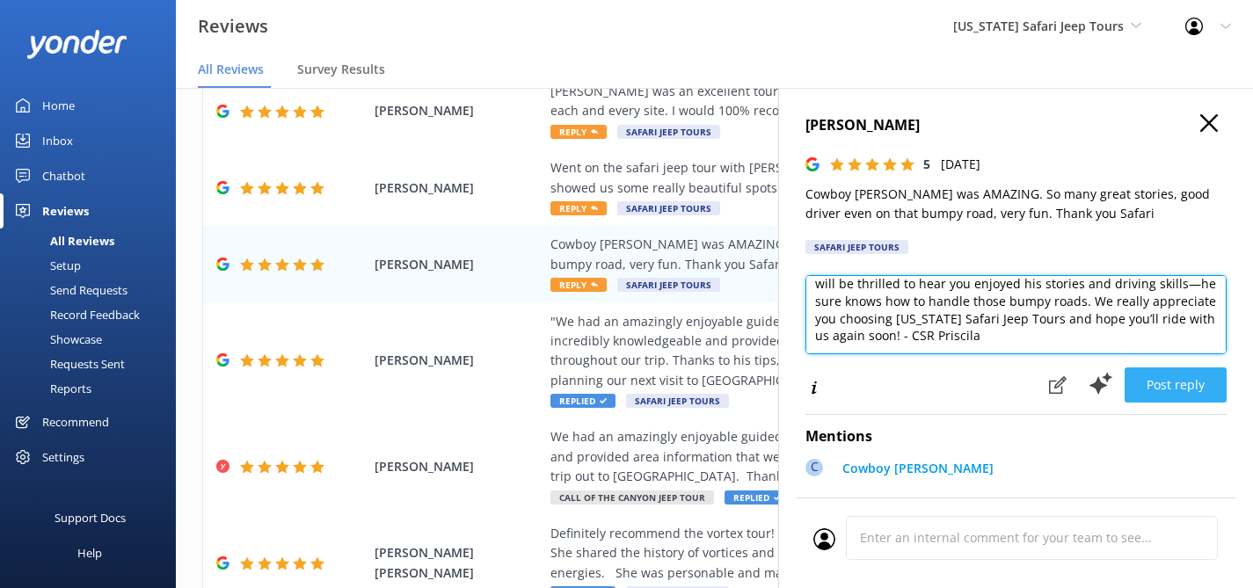
type textarea "Thanks so much for the awesome review! Cowboy [PERSON_NAME] will be thrilled to…"
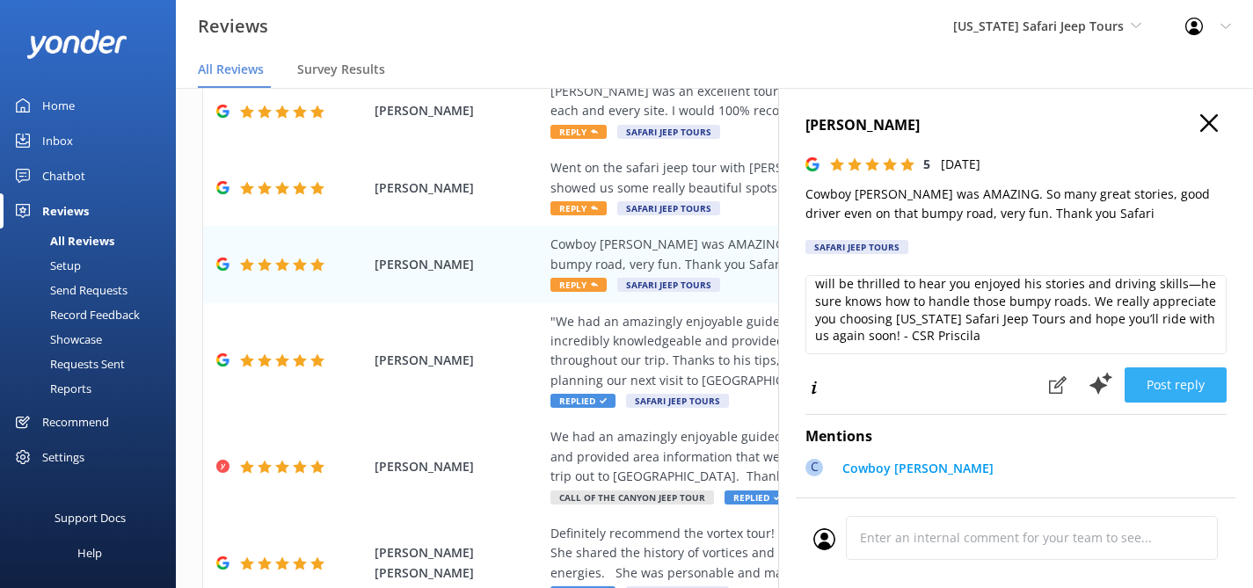
click at [1173, 375] on button "Post reply" at bounding box center [1175, 385] width 102 height 35
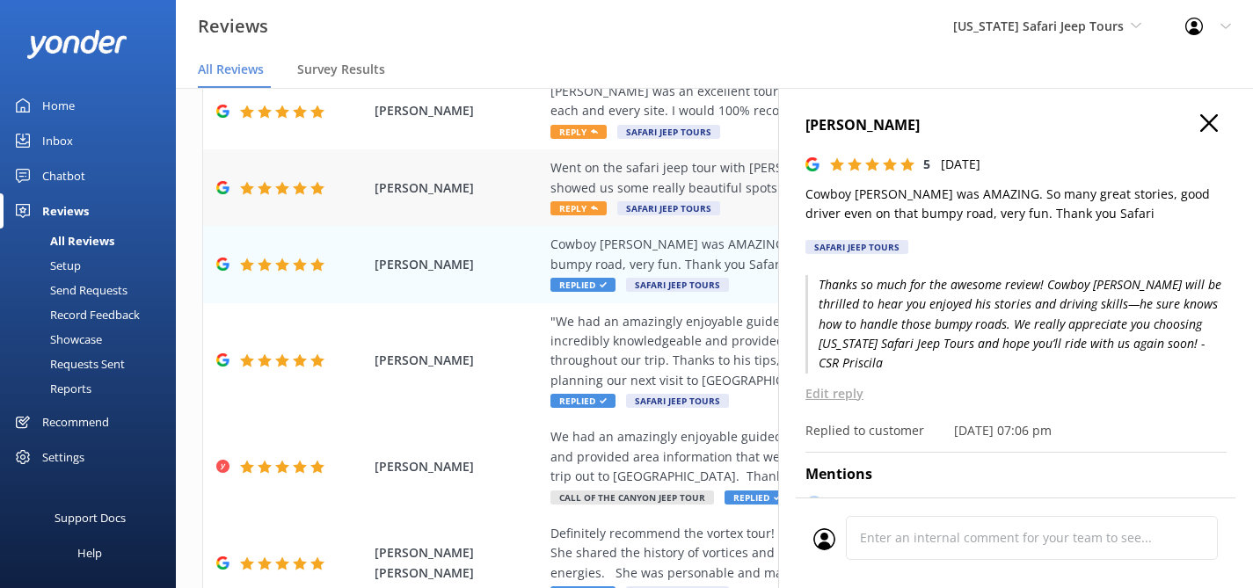
click at [753, 172] on div "Went on the safari jeep tour with [PERSON_NAME] as our driver. Had a wonderful …" at bounding box center [828, 178] width 557 height 40
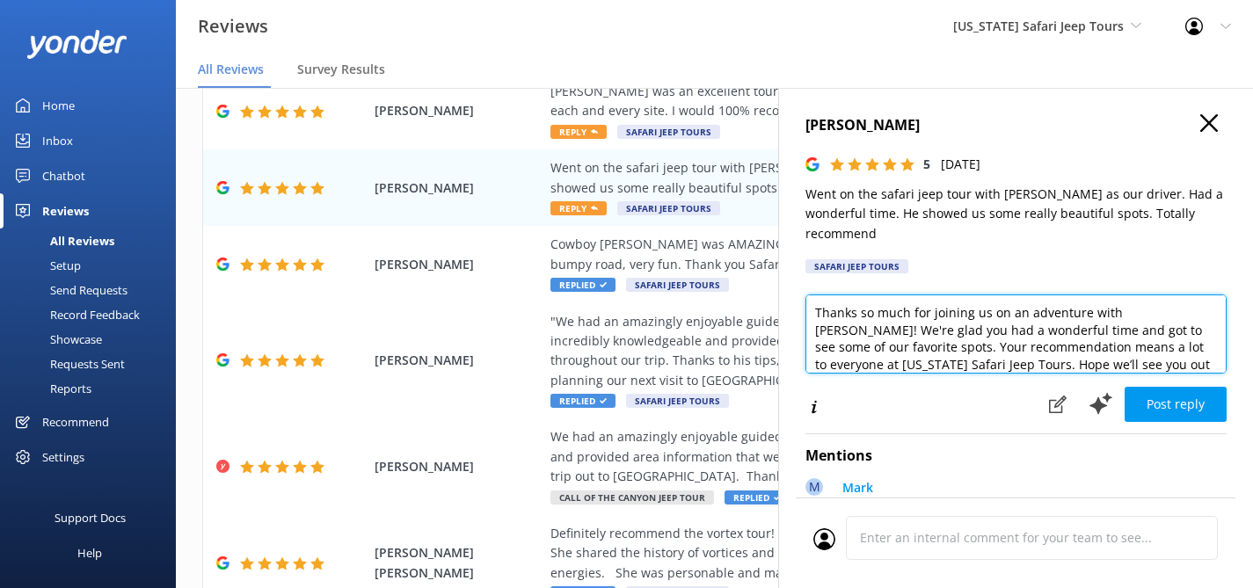
click at [1174, 342] on textarea "Thanks so much for joining us on an adventure with [PERSON_NAME]! We're glad yo…" at bounding box center [1015, 334] width 421 height 79
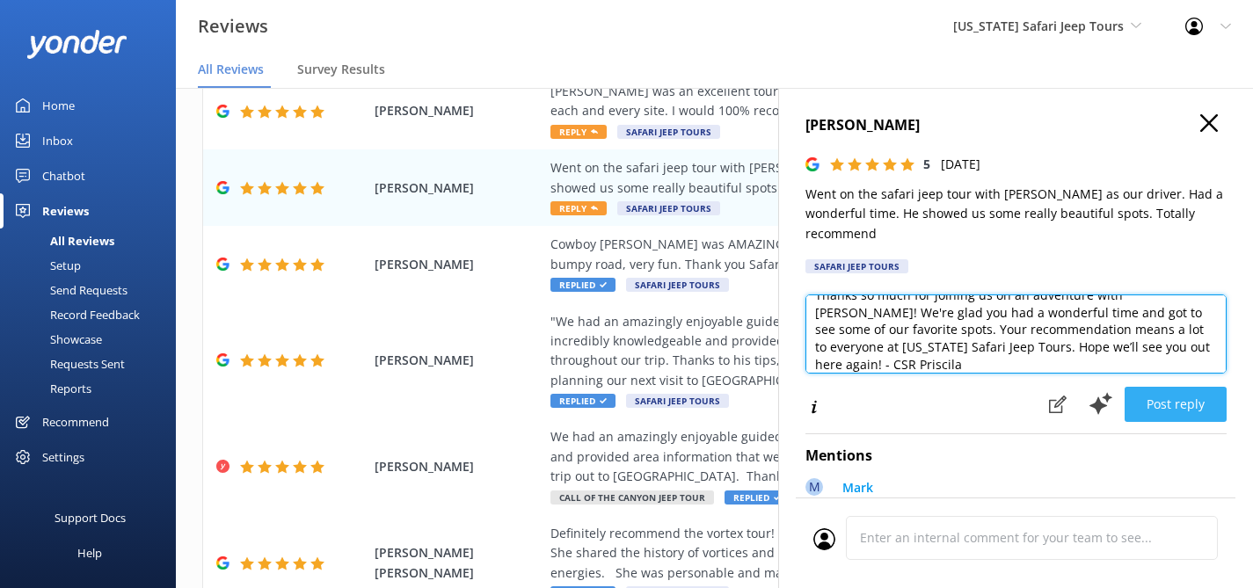
type textarea "Thanks so much for joining us on an adventure with [PERSON_NAME]! We're glad yo…"
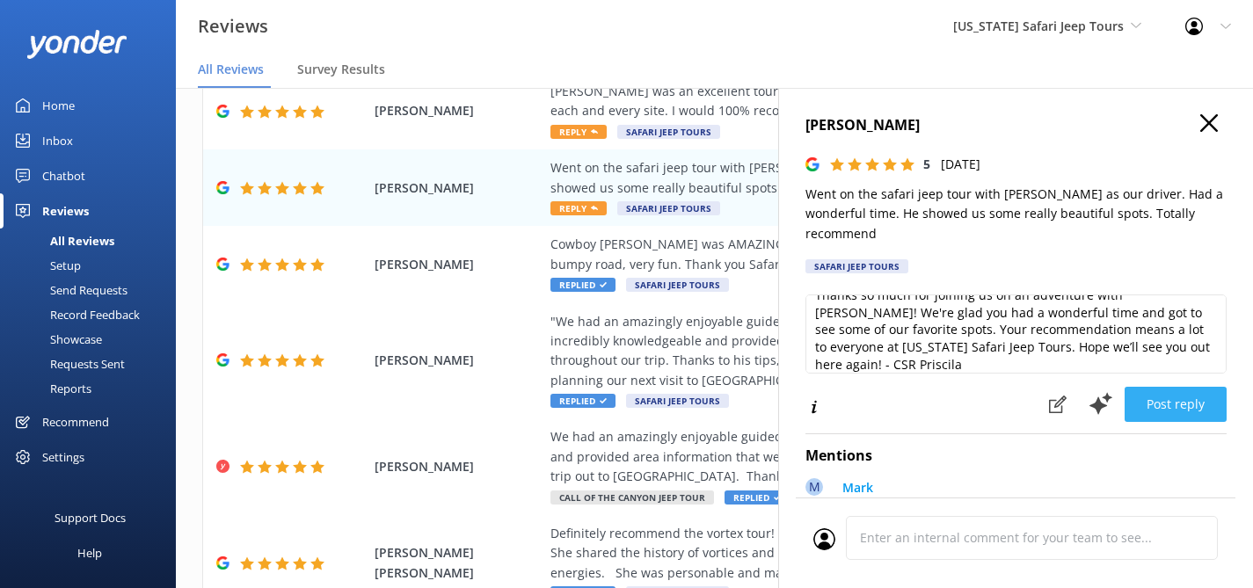
click at [1174, 387] on button "Post reply" at bounding box center [1175, 404] width 102 height 35
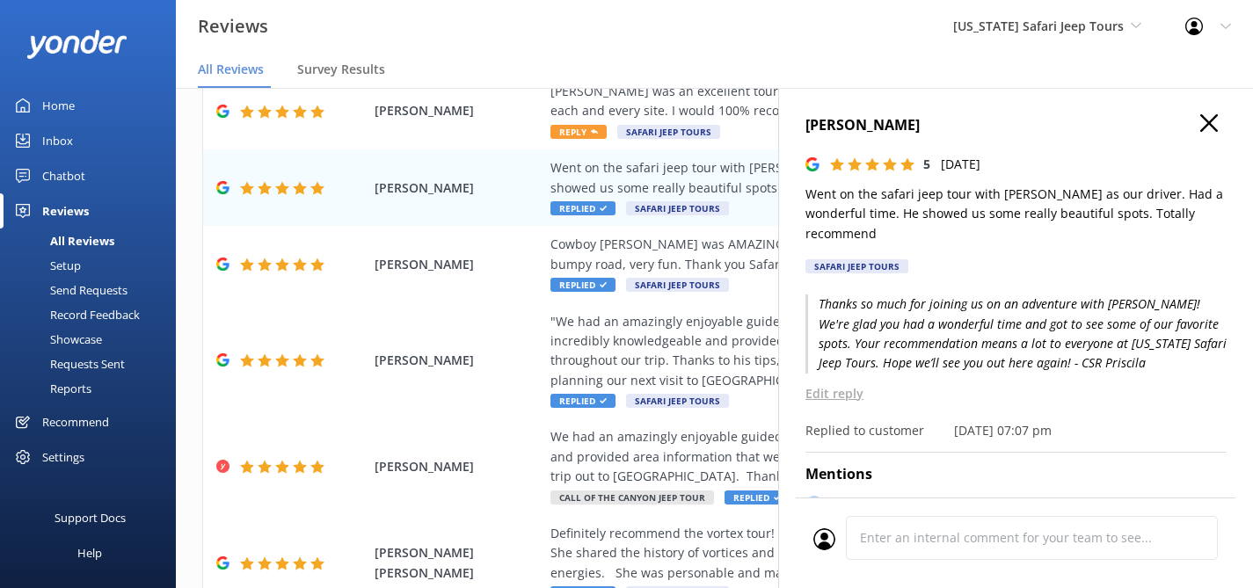
click at [1200, 118] on icon "button" at bounding box center [1209, 123] width 18 height 18
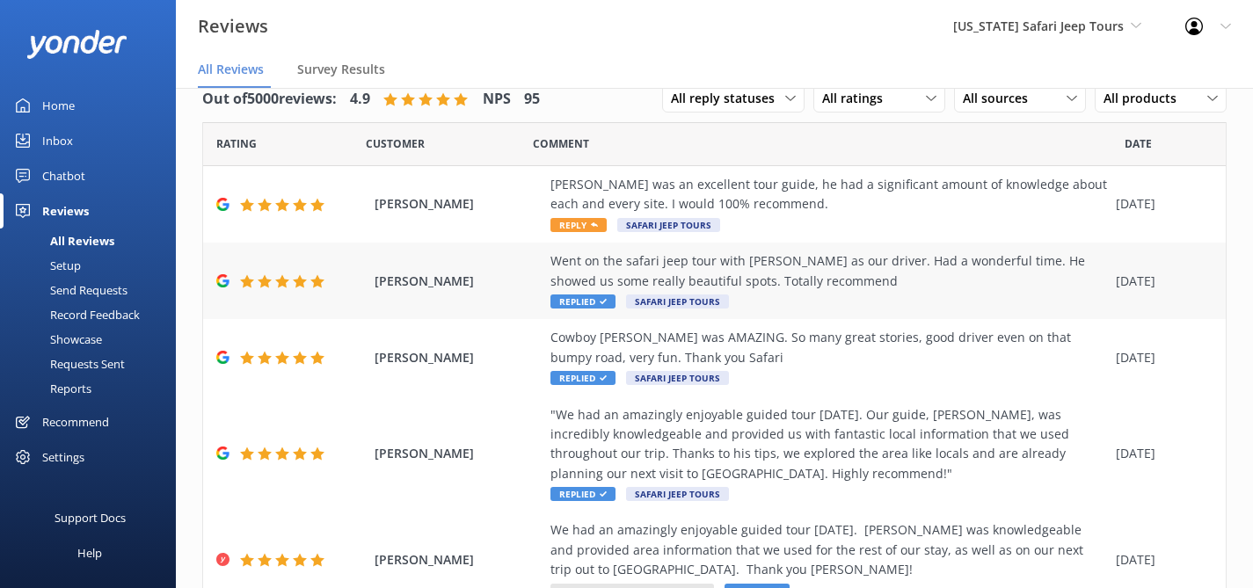
scroll to position [0, 0]
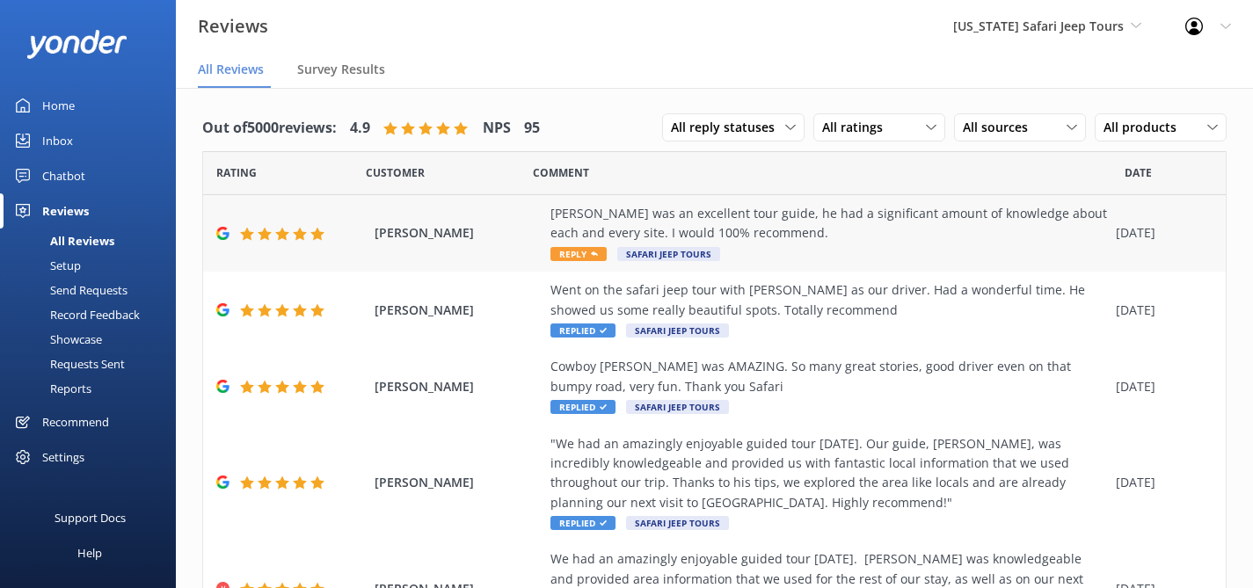
click at [964, 238] on div "[PERSON_NAME] was an excellent tour guide, he had a significant amount of knowl…" at bounding box center [828, 224] width 557 height 40
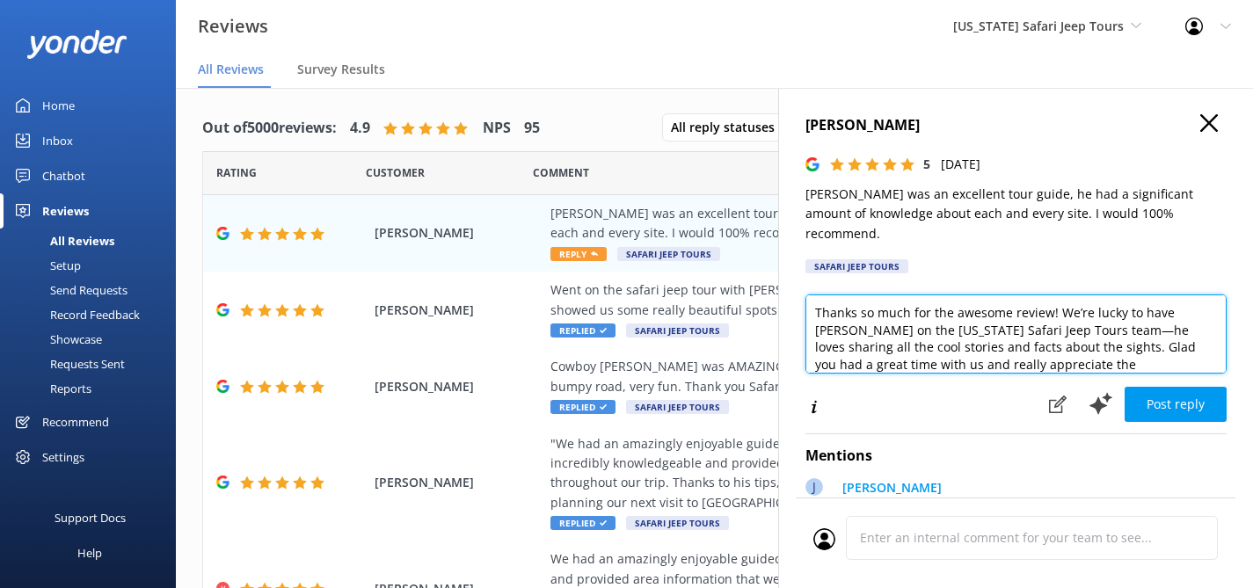
click at [1140, 343] on textarea "Thanks so much for the awesome review! We’re lucky to have [PERSON_NAME] on the…" at bounding box center [1015, 334] width 421 height 79
type textarea "Thanks so much for the awesome review! We’re lucky to have [PERSON_NAME] on the…"
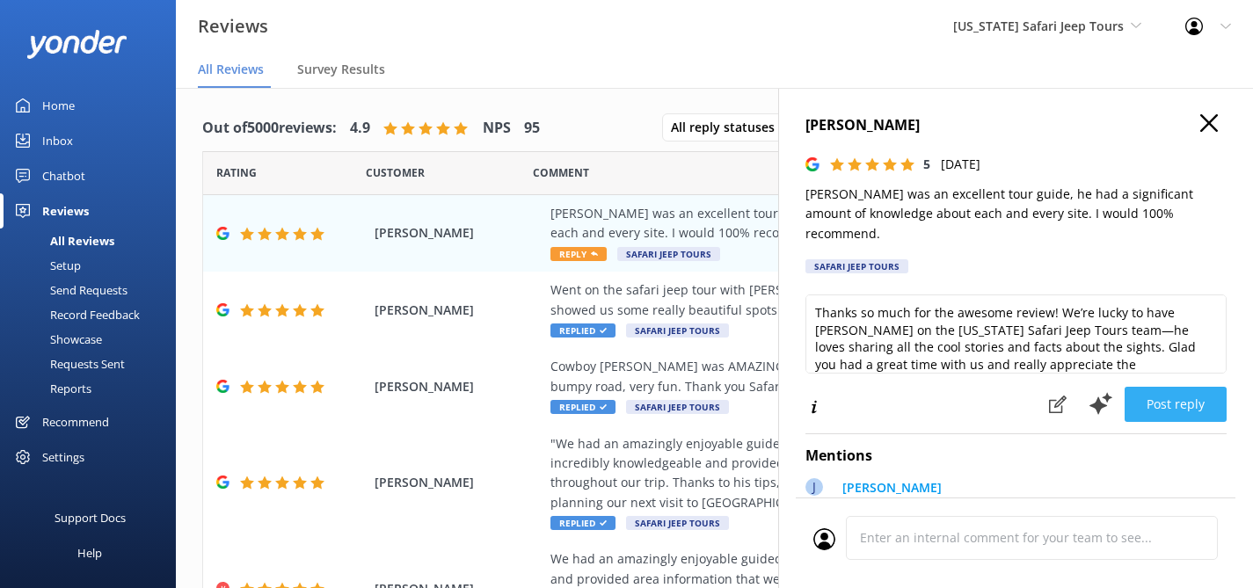
click at [1168, 387] on button "Post reply" at bounding box center [1175, 404] width 102 height 35
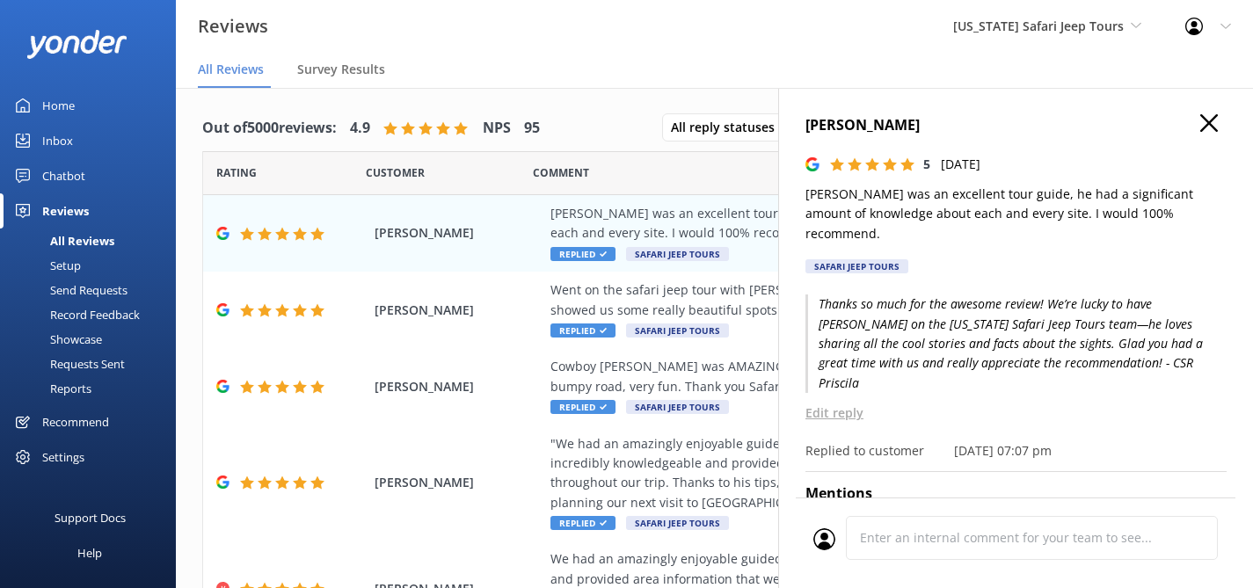
click at [1200, 119] on icon "button" at bounding box center [1209, 123] width 18 height 18
